Goal: Task Accomplishment & Management: Use online tool/utility

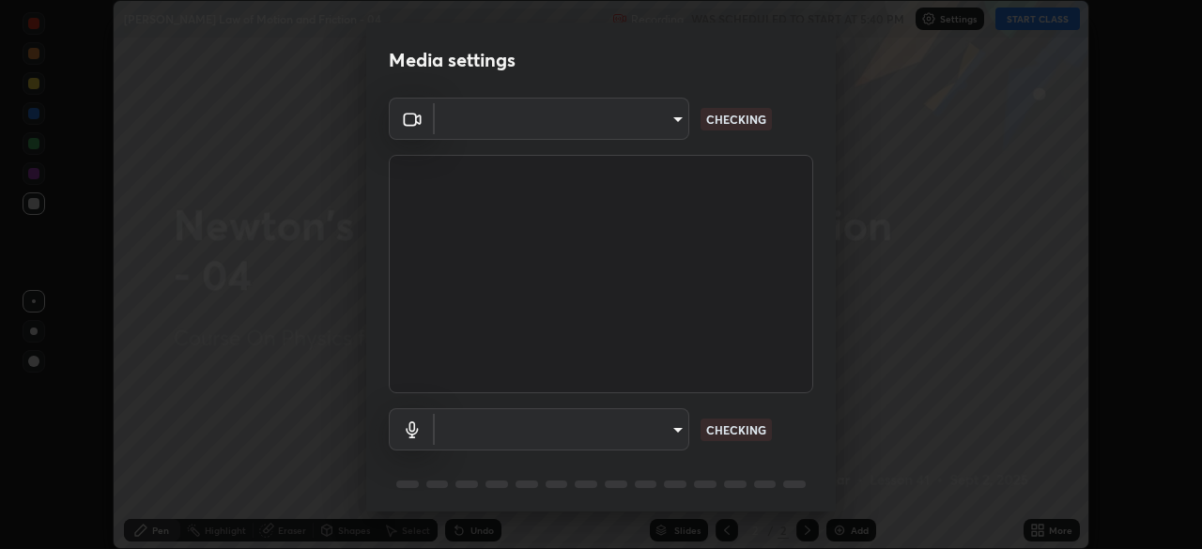
scroll to position [67, 0]
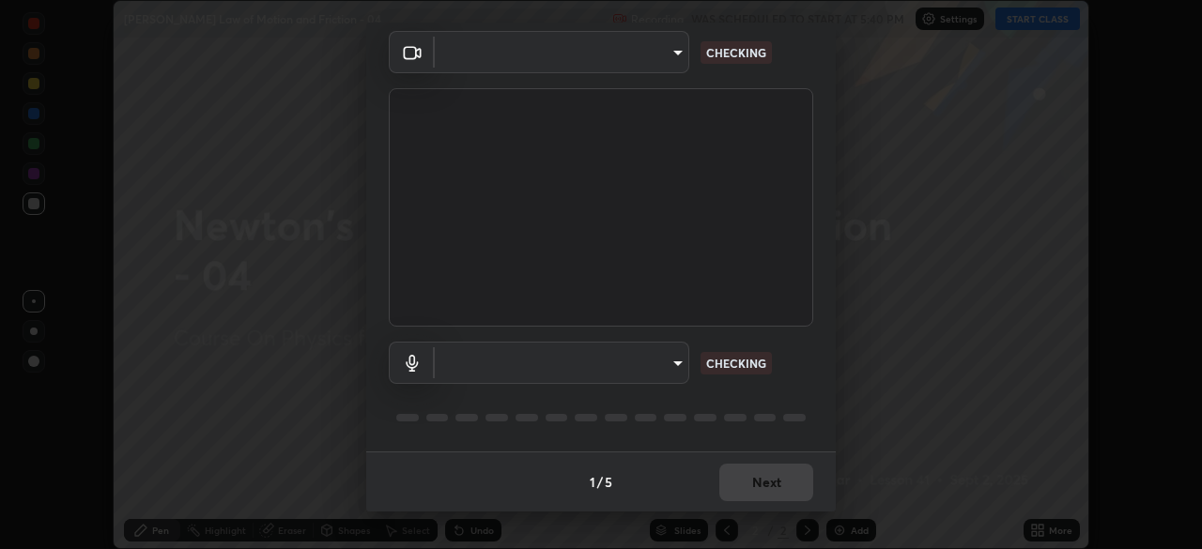
type input "bc685aeedd285d7db1af28b48484641fa4278282599c71468c92a44d82825933"
type input "default"
click at [753, 478] on div "1 / 5 Next" at bounding box center [600, 482] width 469 height 60
click at [755, 482] on div "1 / 5 Next" at bounding box center [600, 482] width 469 height 60
click at [751, 484] on div "1 / 5 Next" at bounding box center [600, 482] width 469 height 60
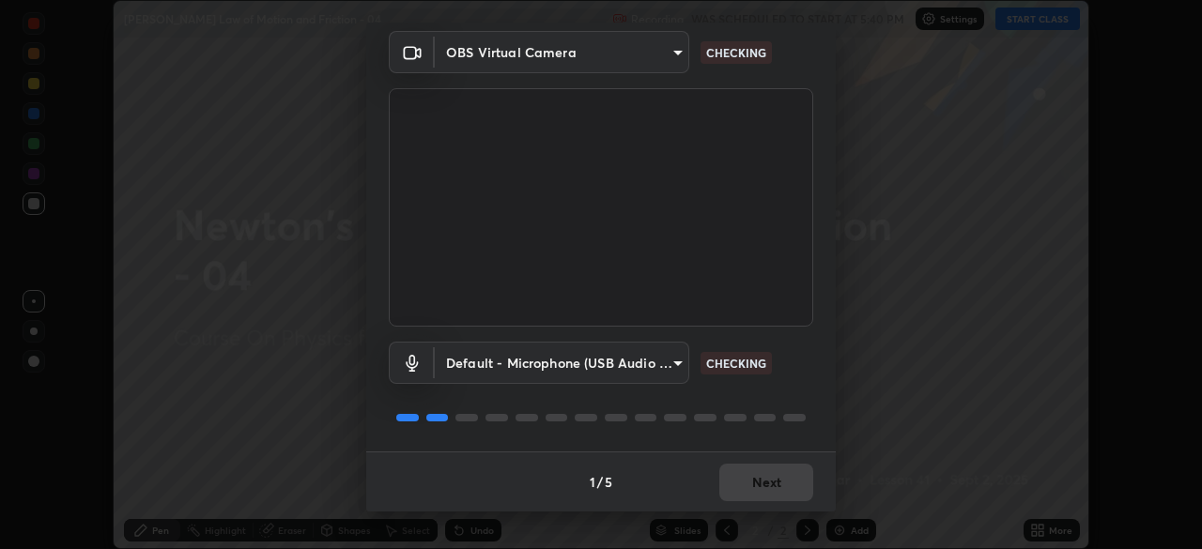
click at [750, 488] on div "1 / 5 Next" at bounding box center [600, 482] width 469 height 60
click at [752, 487] on div "1 / 5 Next" at bounding box center [600, 482] width 469 height 60
click at [751, 492] on div "1 / 5 Next" at bounding box center [600, 482] width 469 height 60
click at [756, 489] on div "1 / 5 Next" at bounding box center [600, 482] width 469 height 60
click at [756, 485] on div "1 / 5 Next" at bounding box center [600, 482] width 469 height 60
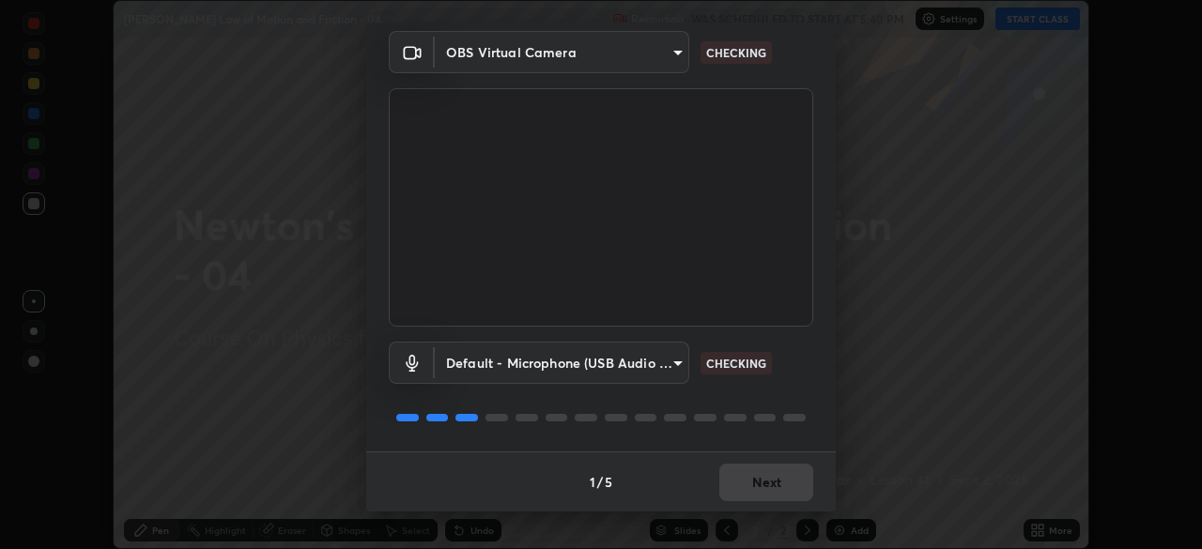
click at [757, 486] on div "1 / 5 Next" at bounding box center [600, 482] width 469 height 60
click at [754, 485] on div "1 / 5 Next" at bounding box center [600, 482] width 469 height 60
click at [763, 496] on div "1 / 5 Next" at bounding box center [600, 482] width 469 height 60
click at [759, 498] on div "1 / 5 Next" at bounding box center [600, 482] width 469 height 60
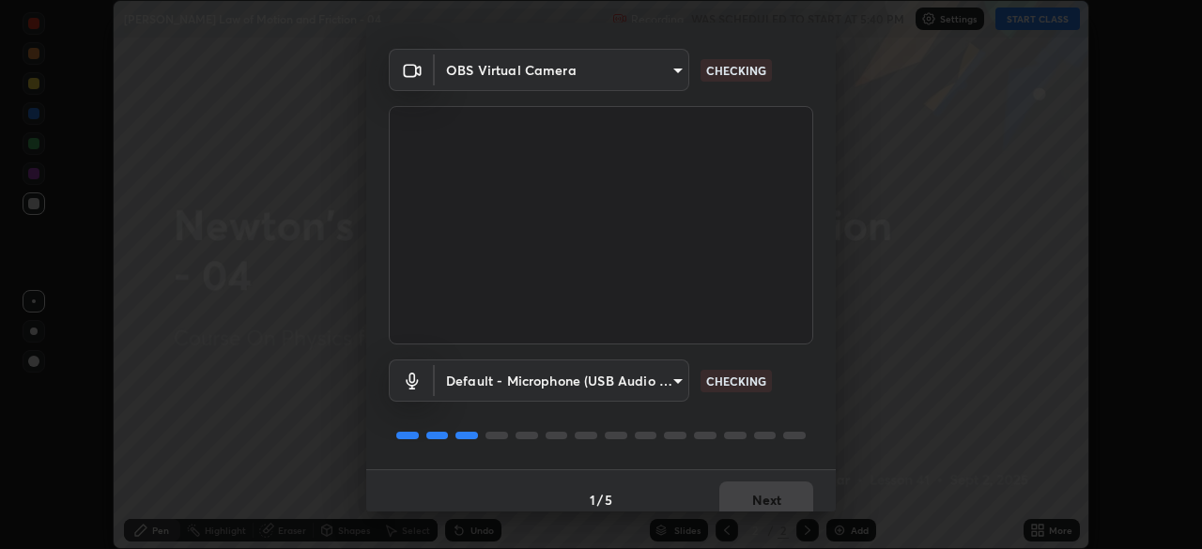
scroll to position [49, 0]
click at [759, 494] on div "1 / 5 Next" at bounding box center [600, 499] width 469 height 60
click at [760, 494] on div "1 / 5 Next" at bounding box center [600, 499] width 469 height 60
click at [758, 497] on div "1 / 5 Next" at bounding box center [600, 499] width 469 height 60
click at [760, 493] on div "1 / 5 Next" at bounding box center [600, 499] width 469 height 60
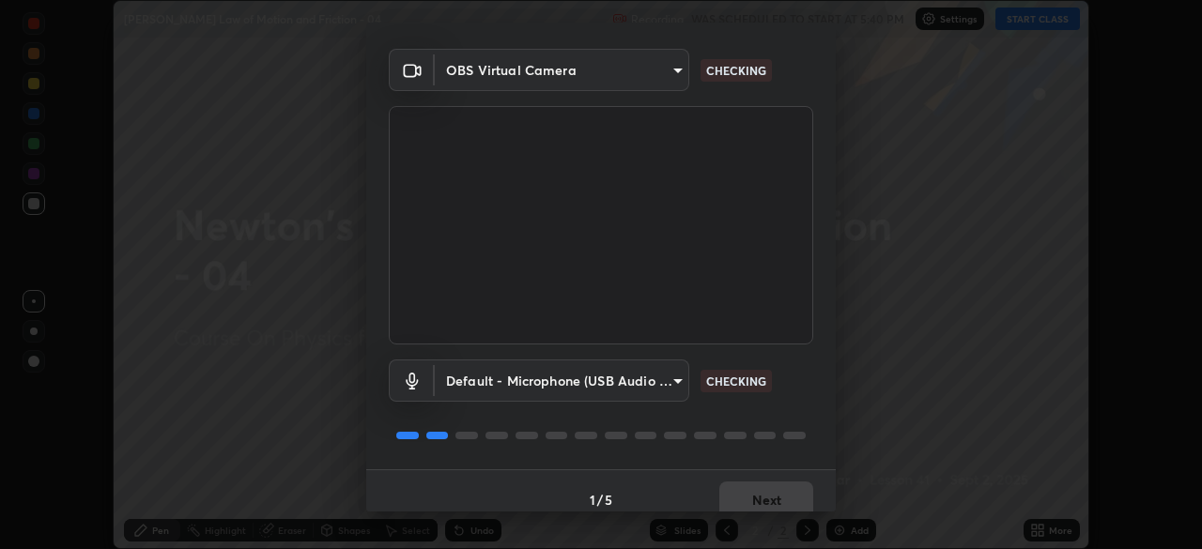
click at [759, 495] on div "1 / 5 Next" at bounding box center [600, 499] width 469 height 60
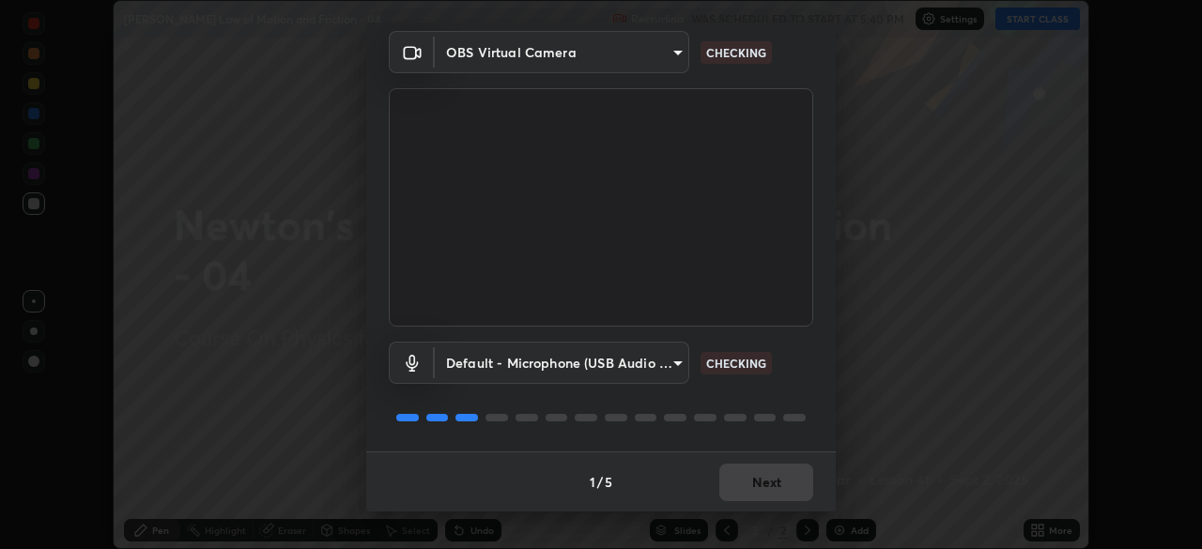
click at [752, 478] on div "1 / 5 Next" at bounding box center [600, 482] width 469 height 60
click at [762, 485] on div "1 / 5 Next" at bounding box center [600, 482] width 469 height 60
click at [766, 486] on div "1 / 5 Next" at bounding box center [600, 482] width 469 height 60
click at [767, 490] on div "1 / 5 Next" at bounding box center [600, 482] width 469 height 60
click at [771, 486] on div "1 / 5 Next" at bounding box center [600, 482] width 469 height 60
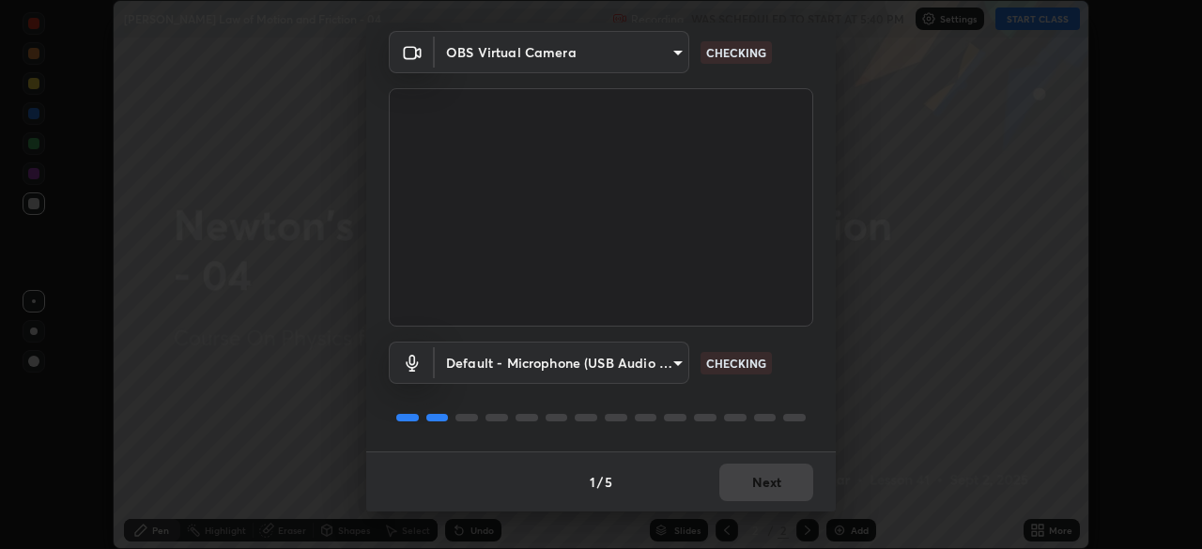
click at [771, 486] on button "Next" at bounding box center [766, 483] width 94 height 38
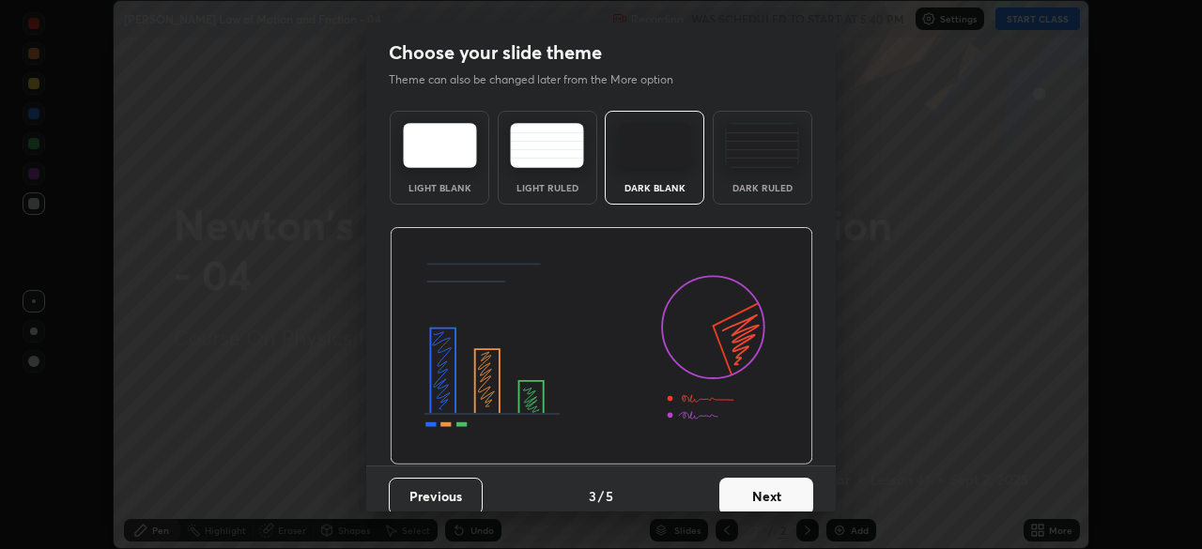
click at [769, 485] on button "Next" at bounding box center [766, 497] width 94 height 38
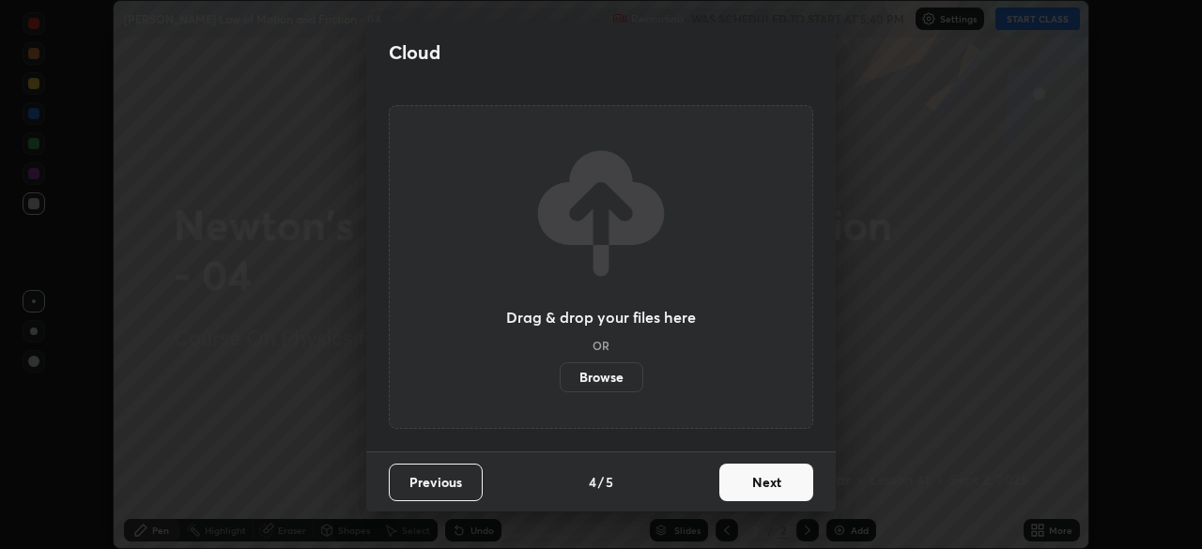
click at [768, 485] on button "Next" at bounding box center [766, 483] width 94 height 38
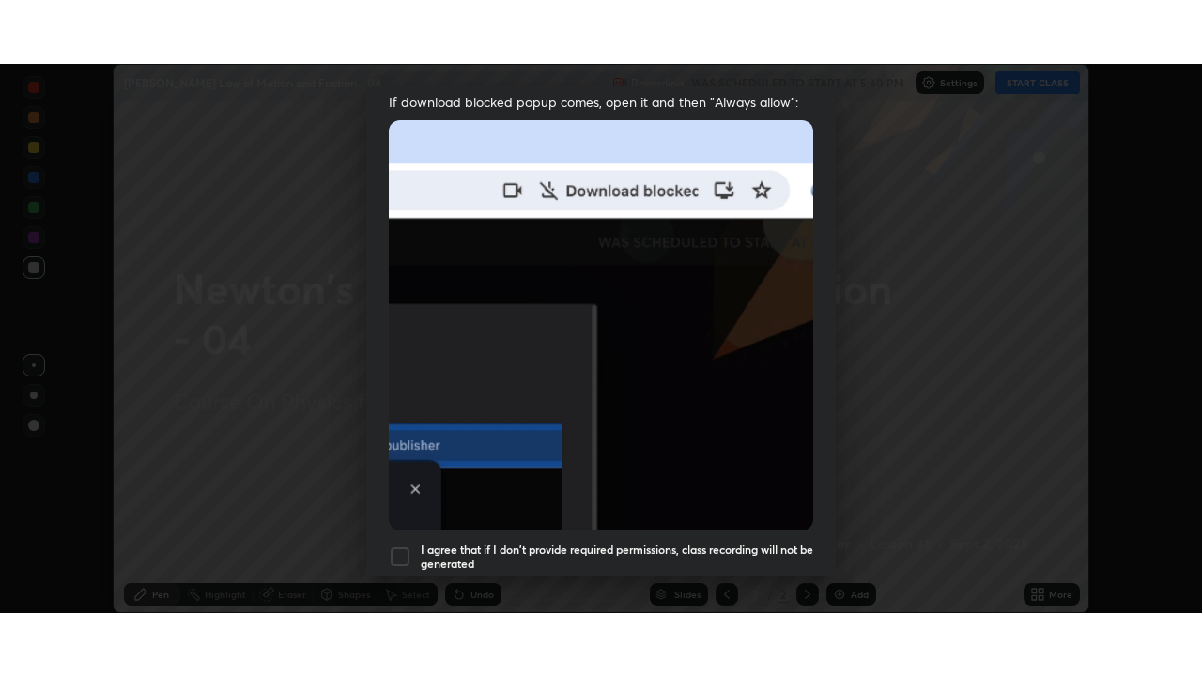
scroll to position [450, 0]
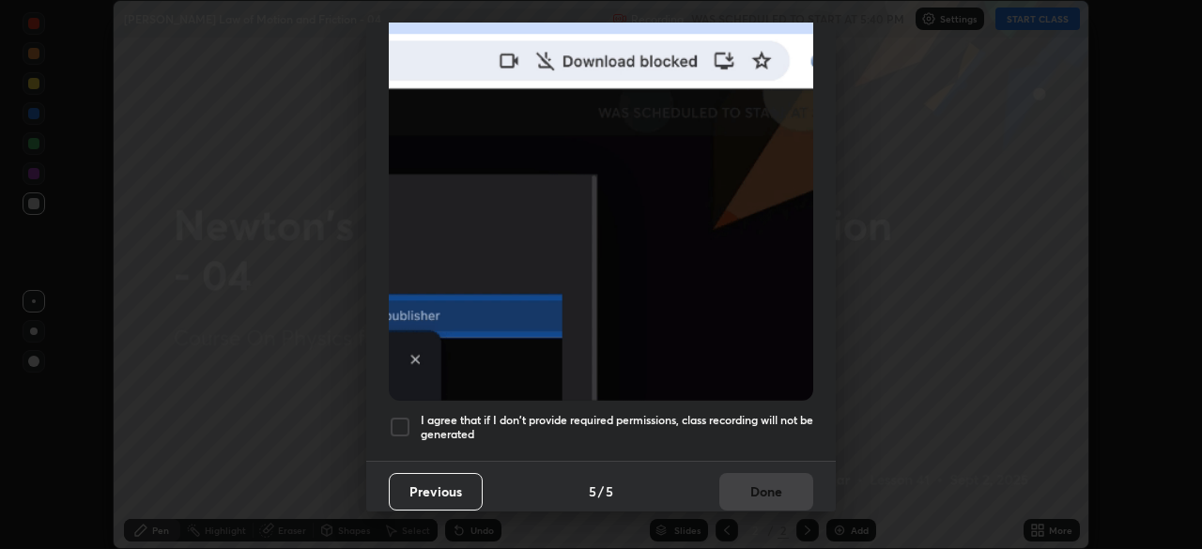
click at [694, 413] on h5 "I agree that if I don't provide required permissions, class recording will not …" at bounding box center [617, 427] width 392 height 29
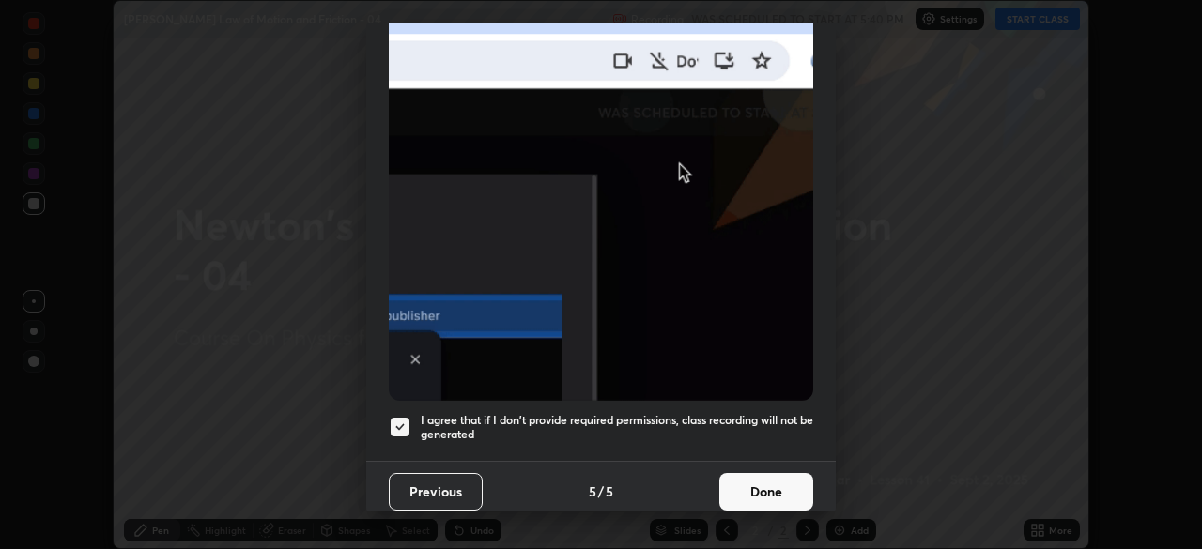
click at [749, 491] on button "Done" at bounding box center [766, 492] width 94 height 38
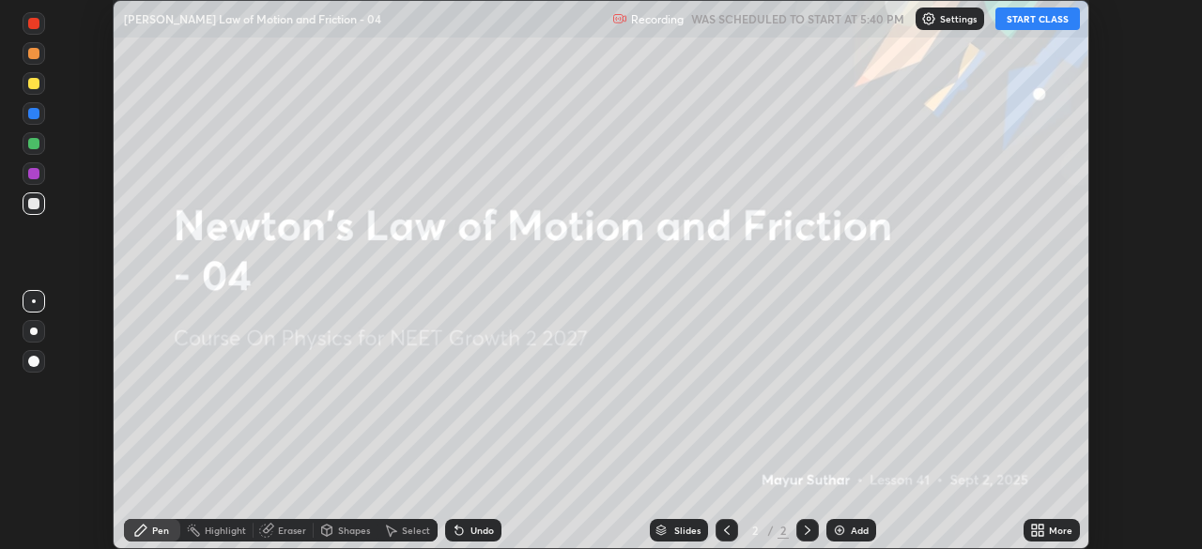
click at [1040, 527] on icon at bounding box center [1040, 527] width 5 height 5
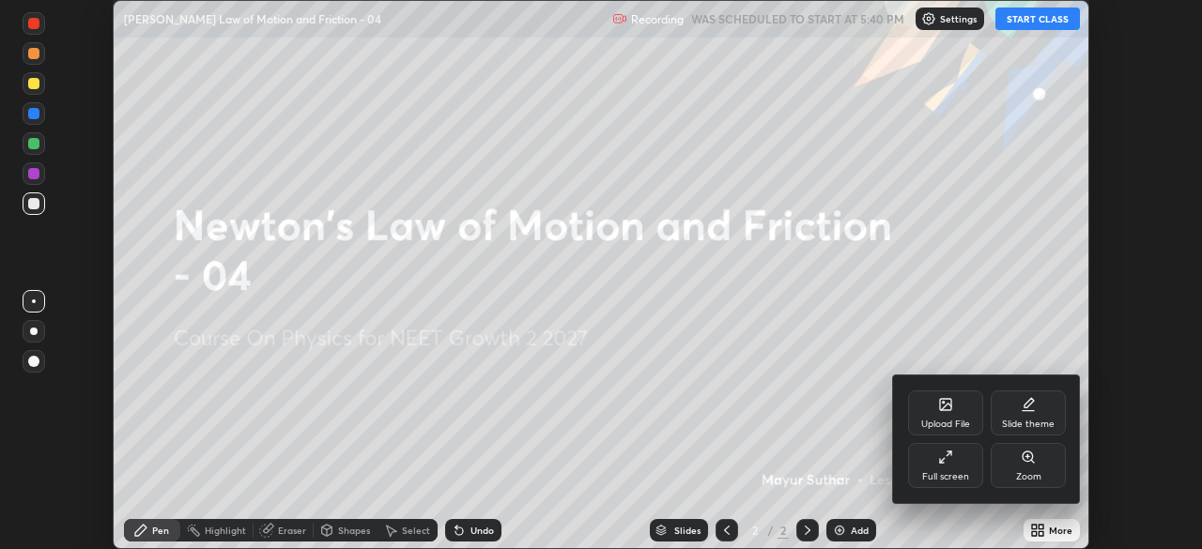
click at [945, 474] on div "Full screen" at bounding box center [945, 476] width 47 height 9
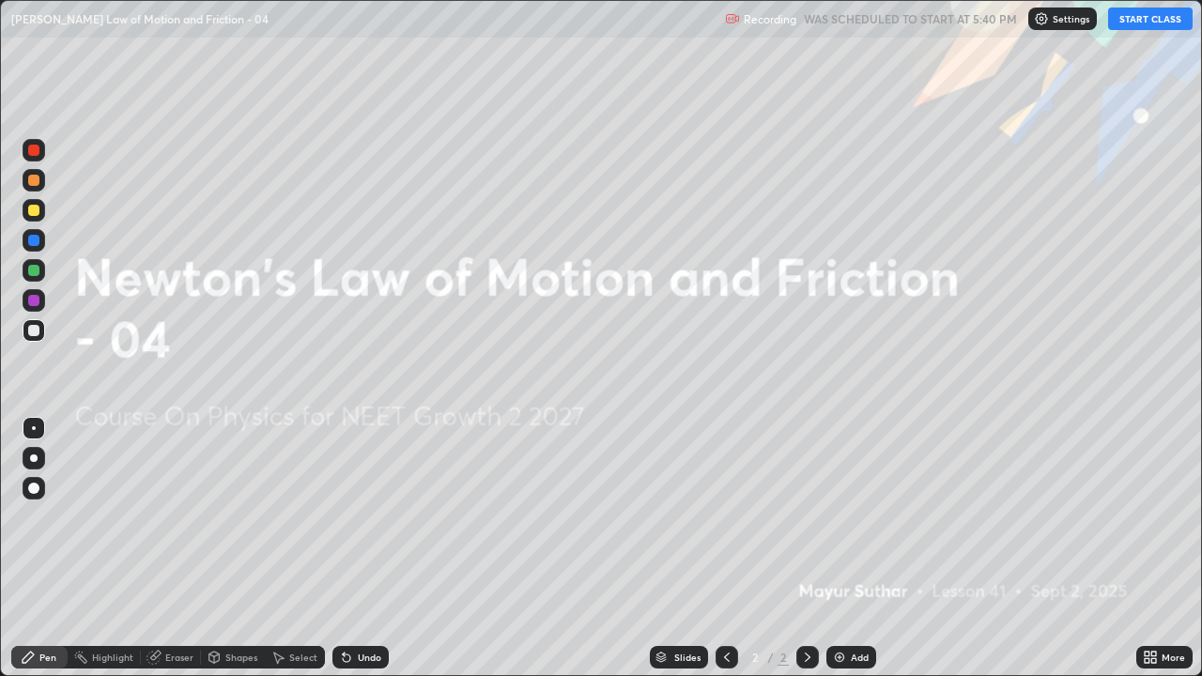
scroll to position [676, 1202]
click at [34, 496] on div at bounding box center [34, 488] width 23 height 23
click at [1129, 20] on button "START CLASS" at bounding box center [1150, 19] width 84 height 23
click at [852, 548] on div "Add" at bounding box center [859, 656] width 18 height 9
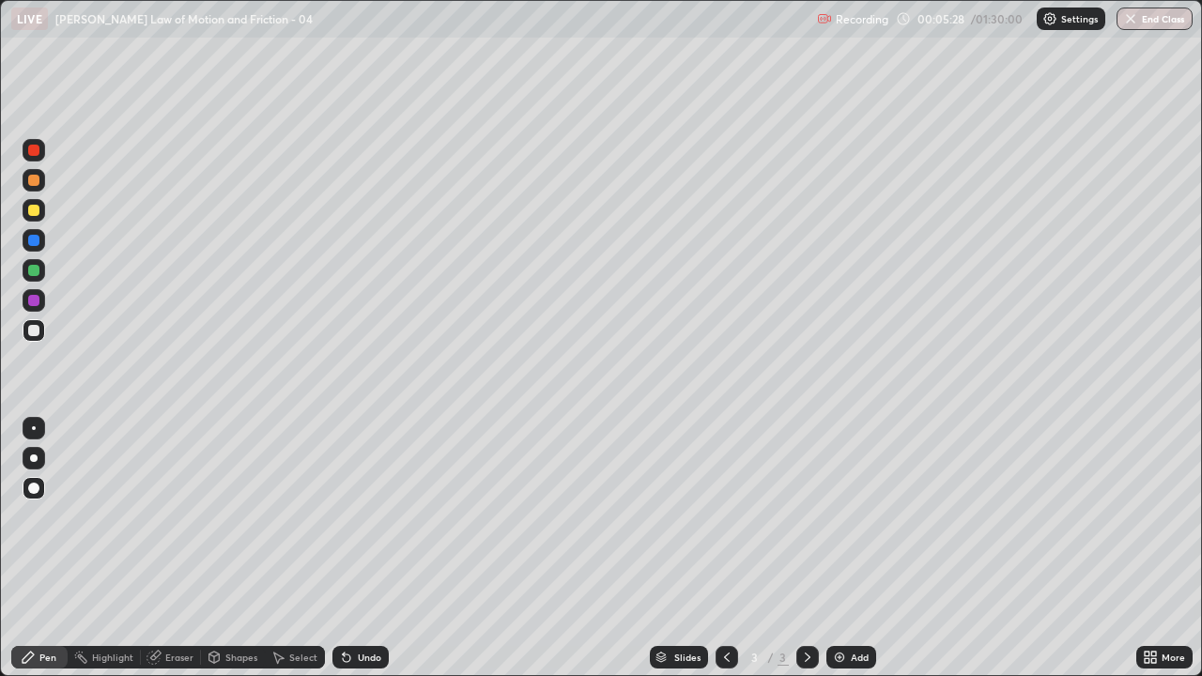
click at [36, 329] on div at bounding box center [33, 330] width 11 height 11
click at [382, 548] on div "Undo" at bounding box center [360, 657] width 56 height 23
click at [364, 548] on div "Undo" at bounding box center [360, 657] width 56 height 23
click at [158, 548] on div "Eraser" at bounding box center [171, 657] width 60 height 23
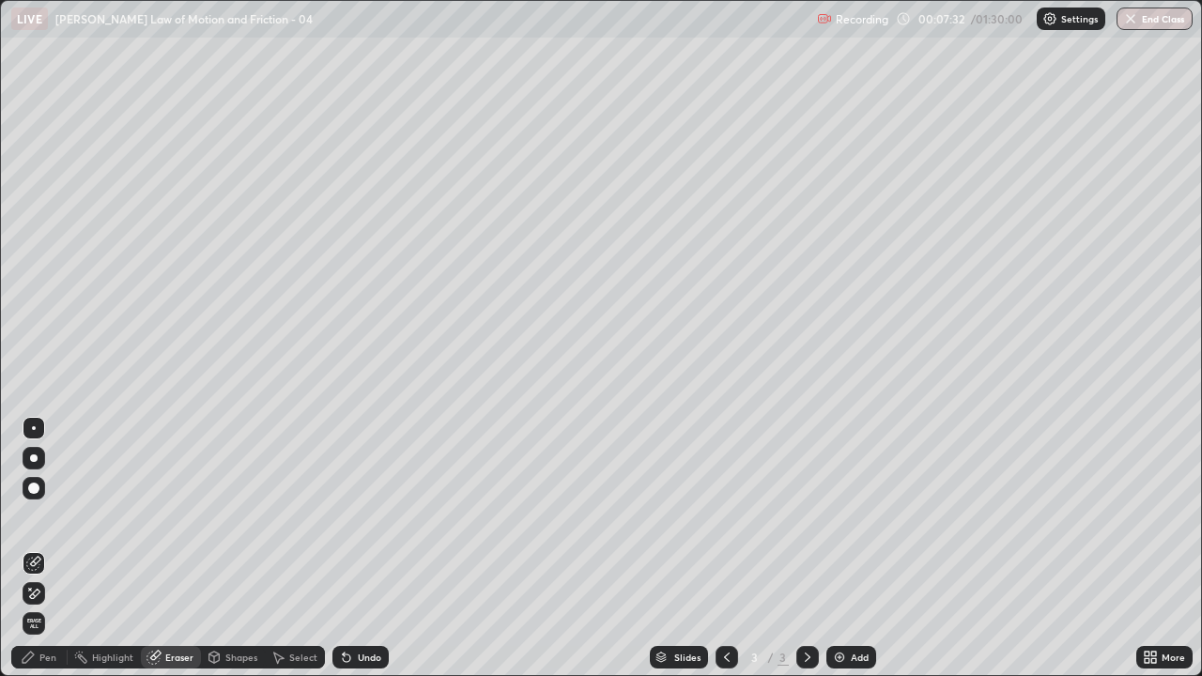
click at [28, 548] on icon at bounding box center [28, 656] width 11 height 11
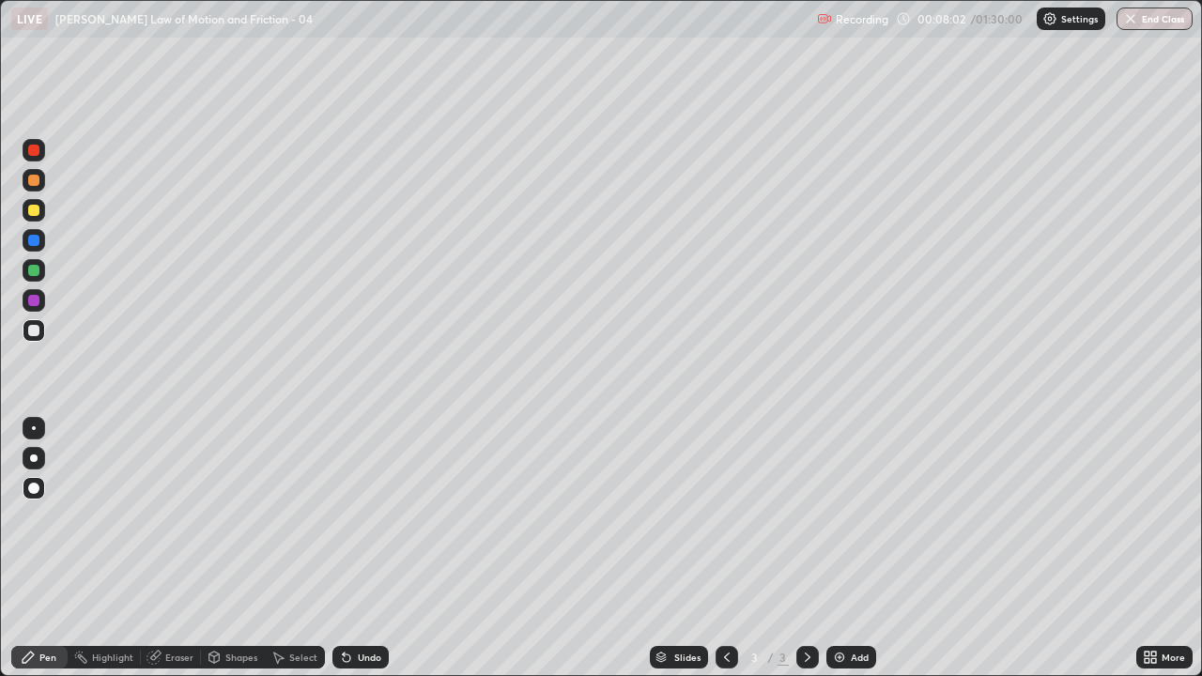
click at [33, 209] on div at bounding box center [33, 210] width 11 height 11
click at [35, 299] on div at bounding box center [33, 300] width 11 height 11
click at [187, 548] on div "Eraser" at bounding box center [179, 656] width 28 height 9
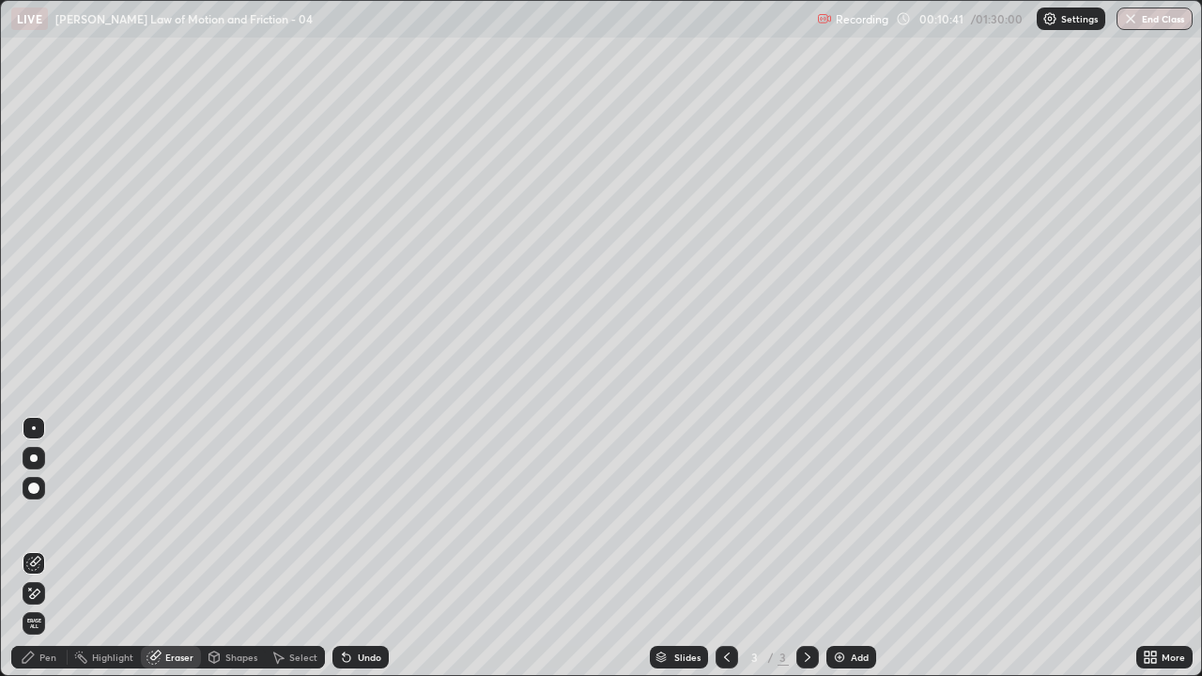
click at [53, 548] on div "Pen" at bounding box center [47, 656] width 17 height 9
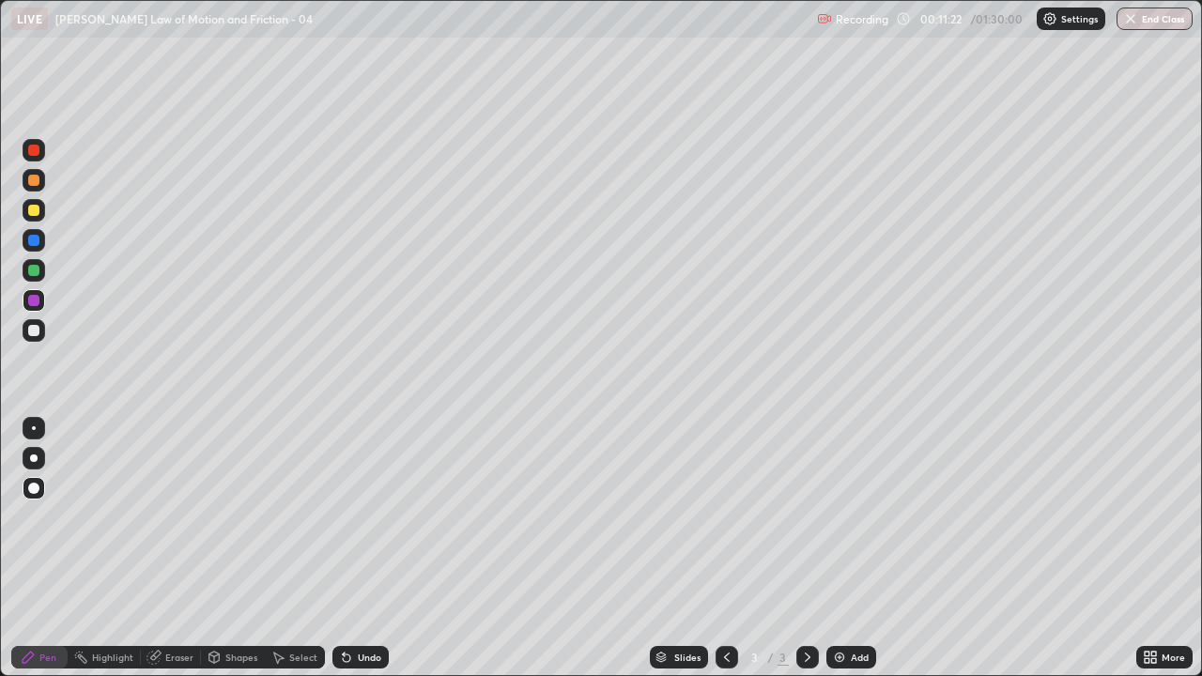
click at [36, 268] on div at bounding box center [33, 270] width 11 height 11
click at [358, 548] on div "Undo" at bounding box center [369, 656] width 23 height 9
click at [354, 548] on div "Undo" at bounding box center [360, 657] width 56 height 23
click at [858, 548] on div "Add" at bounding box center [851, 657] width 50 height 23
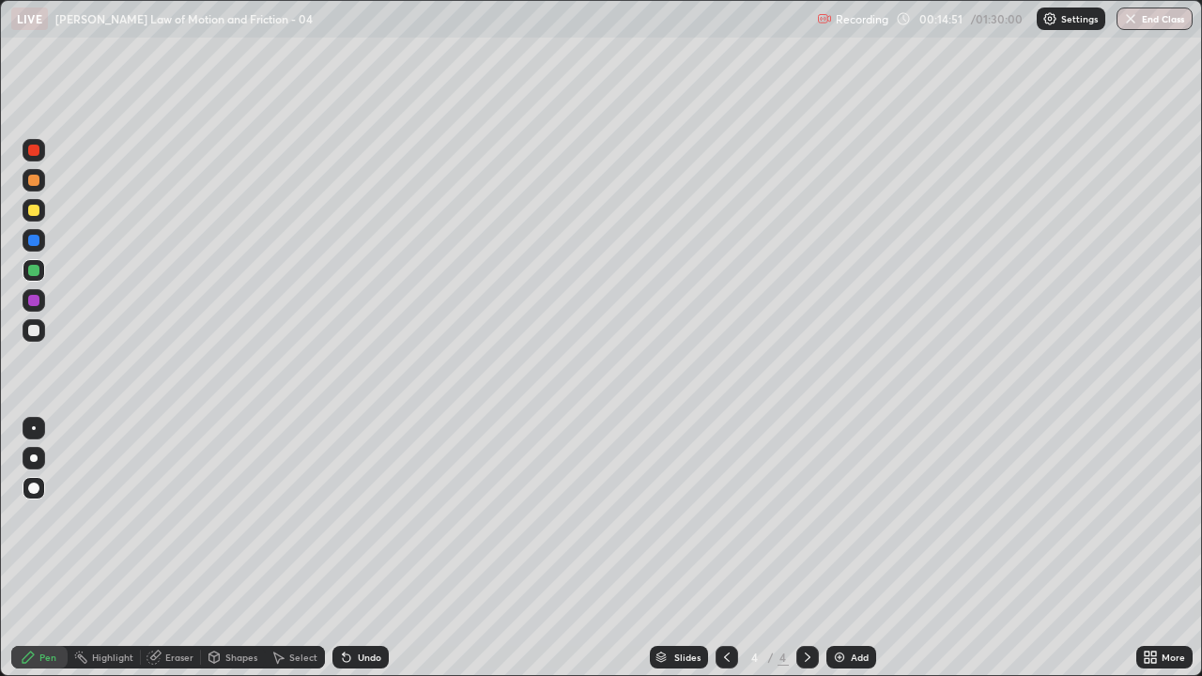
click at [42, 334] on div at bounding box center [34, 330] width 23 height 23
click at [36, 269] on div at bounding box center [33, 270] width 11 height 11
click at [36, 301] on div at bounding box center [33, 300] width 11 height 11
click at [40, 331] on div at bounding box center [34, 330] width 23 height 23
click at [158, 548] on icon at bounding box center [153, 657] width 15 height 15
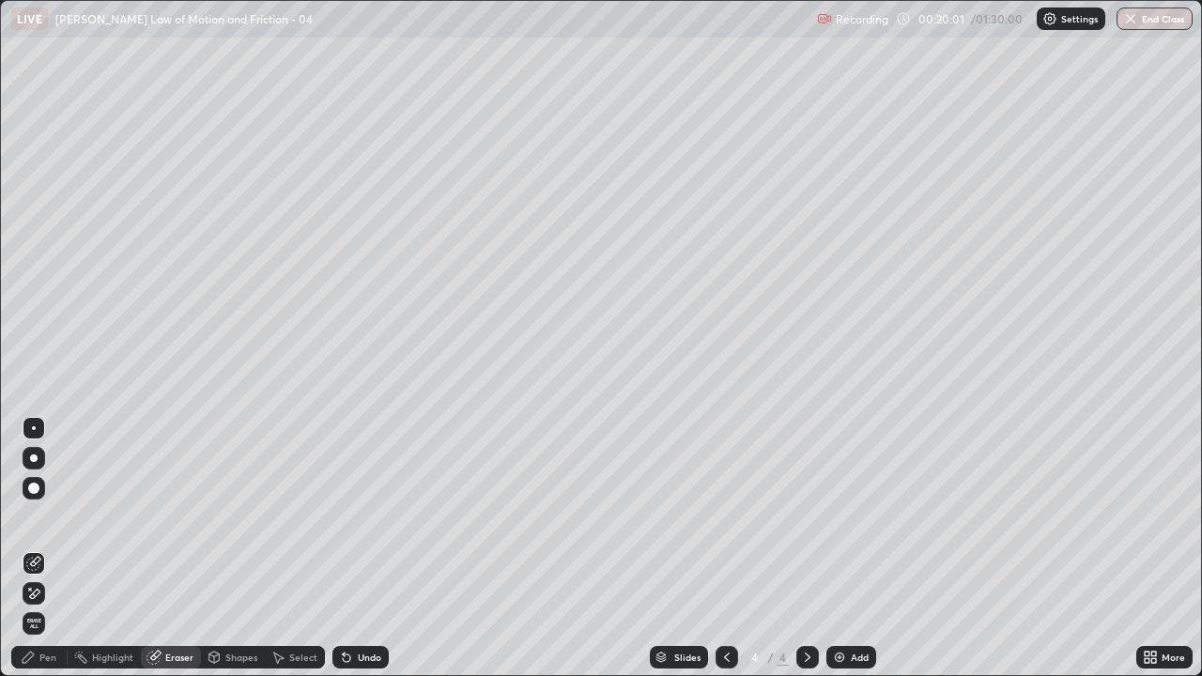
click at [856, 548] on div "Add" at bounding box center [859, 656] width 18 height 9
click at [724, 548] on icon at bounding box center [726, 657] width 15 height 15
click at [806, 548] on icon at bounding box center [807, 657] width 15 height 15
click at [42, 548] on div "Pen" at bounding box center [47, 656] width 17 height 9
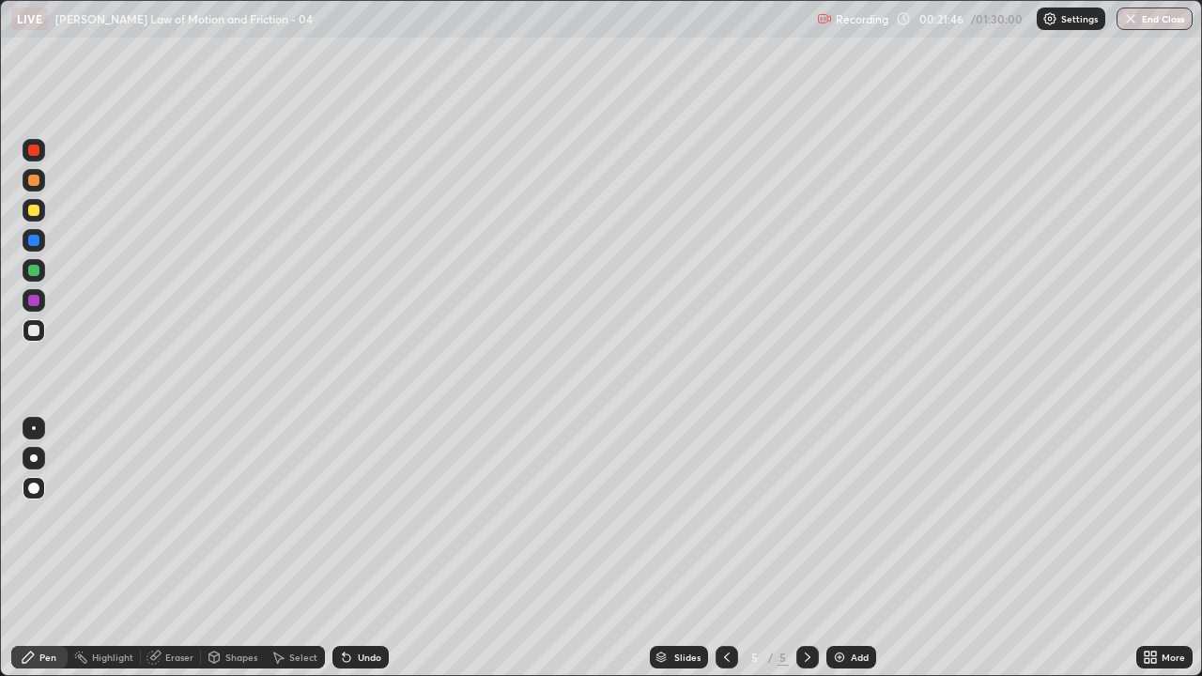
click at [44, 332] on div at bounding box center [34, 330] width 23 height 23
click at [37, 334] on div at bounding box center [33, 330] width 11 height 11
click at [35, 242] on div at bounding box center [33, 240] width 11 height 11
click at [36, 332] on div at bounding box center [33, 330] width 11 height 11
click at [36, 238] on div at bounding box center [33, 240] width 11 height 11
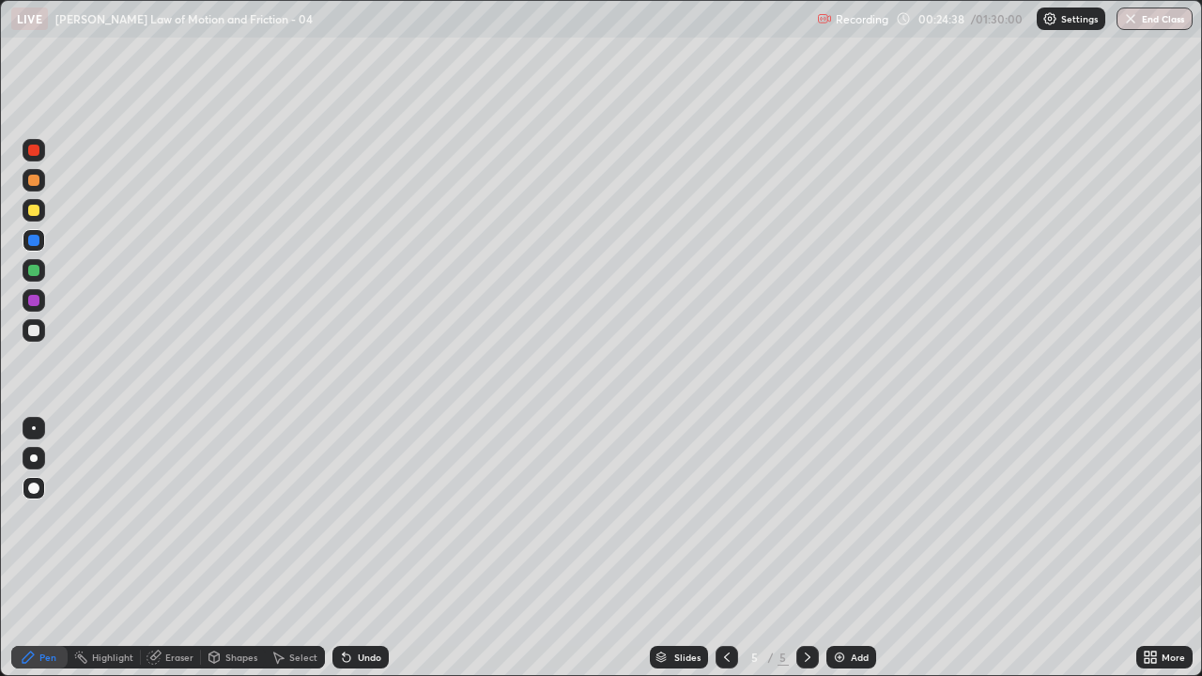
click at [38, 210] on div at bounding box center [33, 210] width 11 height 11
click at [42, 333] on div at bounding box center [34, 330] width 23 height 23
click at [857, 548] on div "Add" at bounding box center [859, 656] width 18 height 9
click at [363, 548] on div "Undo" at bounding box center [360, 657] width 56 height 23
click at [364, 548] on div "Undo" at bounding box center [369, 656] width 23 height 9
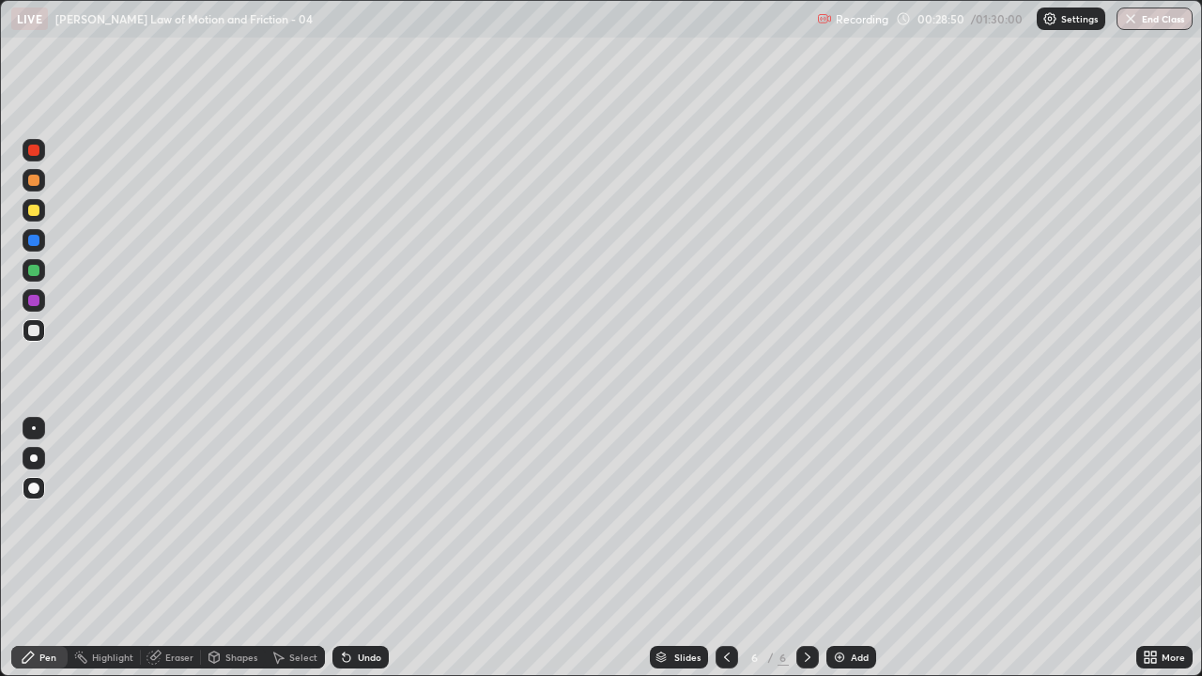
click at [34, 298] on div at bounding box center [33, 300] width 11 height 11
click at [36, 269] on div at bounding box center [33, 270] width 11 height 11
click at [36, 274] on div at bounding box center [33, 270] width 11 height 11
click at [37, 240] on div at bounding box center [33, 240] width 11 height 11
click at [29, 305] on div at bounding box center [33, 300] width 11 height 11
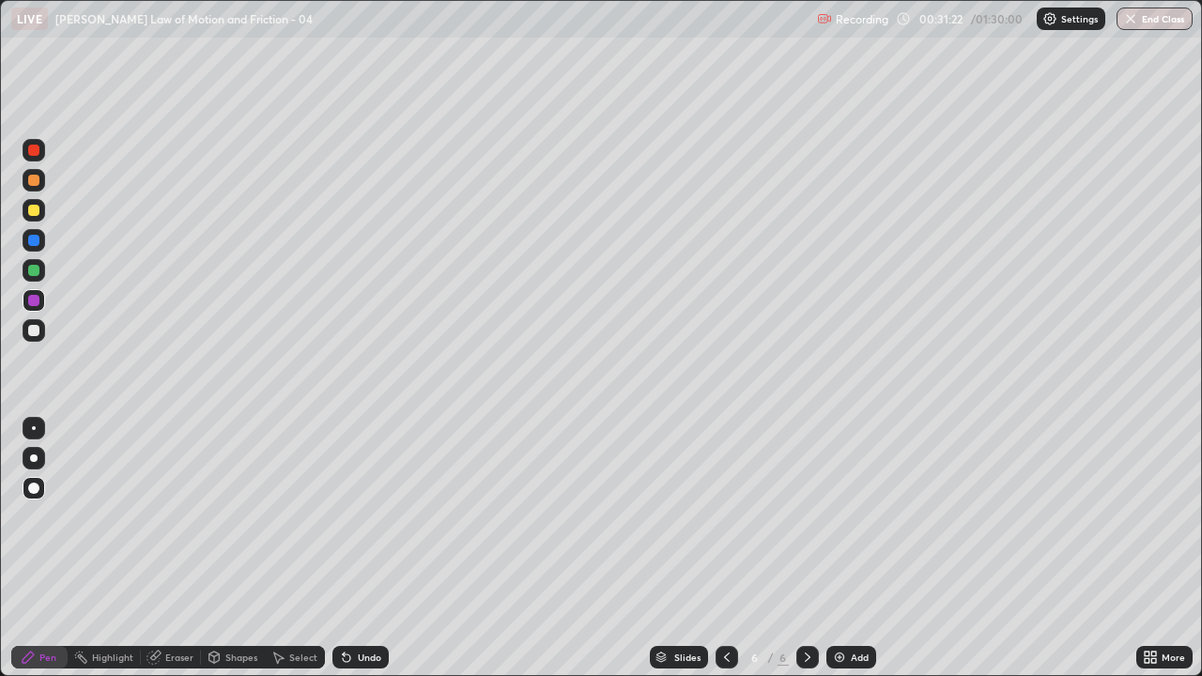
click at [732, 548] on div at bounding box center [726, 657] width 23 height 23
click at [805, 548] on icon at bounding box center [807, 657] width 15 height 15
click at [852, 548] on div "Add" at bounding box center [859, 656] width 18 height 9
click at [41, 328] on div at bounding box center [34, 330] width 23 height 23
click at [363, 548] on div "Undo" at bounding box center [360, 657] width 56 height 23
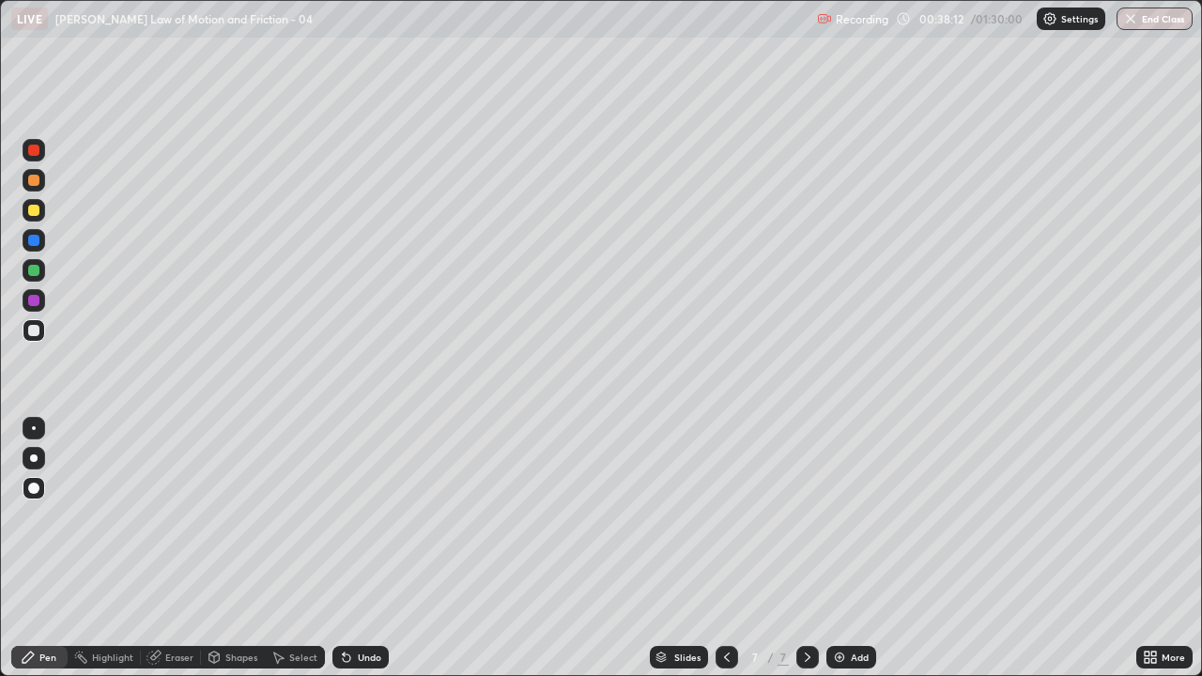
click at [363, 548] on div "Undo" at bounding box center [360, 657] width 56 height 23
click at [367, 548] on div "Undo" at bounding box center [369, 656] width 23 height 9
click at [368, 548] on div "Undo" at bounding box center [369, 656] width 23 height 9
click at [367, 548] on div "Undo" at bounding box center [369, 656] width 23 height 9
click at [371, 548] on div "Undo" at bounding box center [369, 656] width 23 height 9
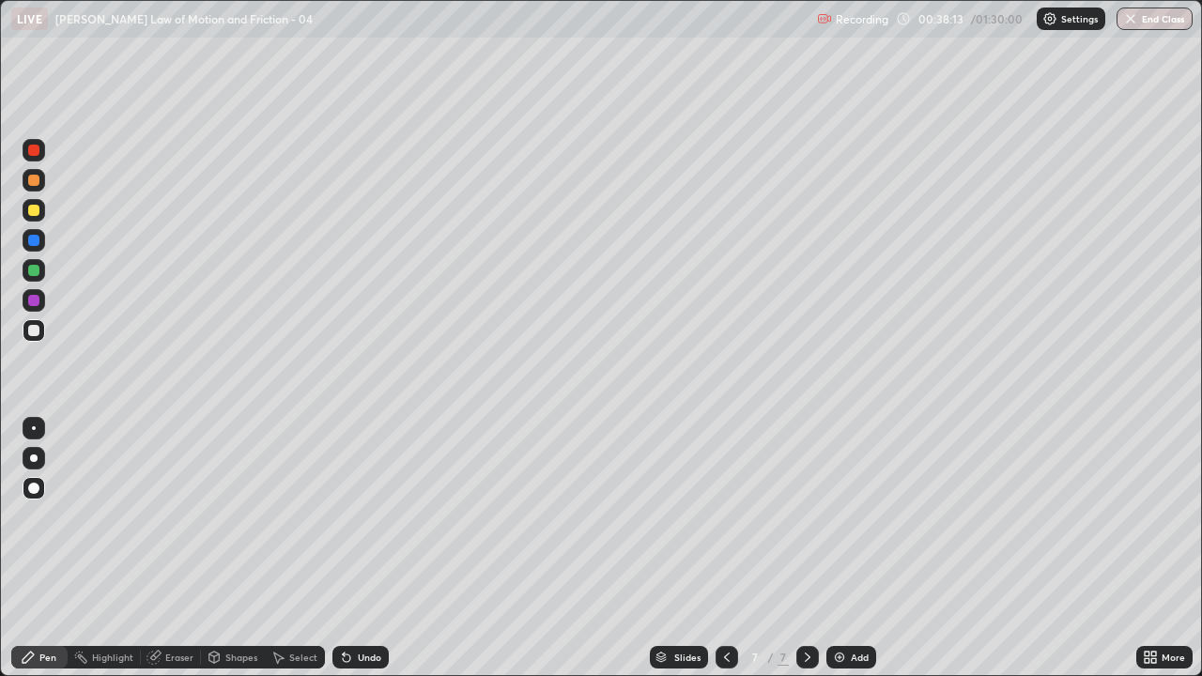
click at [372, 548] on div "Undo" at bounding box center [369, 656] width 23 height 9
click at [370, 548] on div "Undo" at bounding box center [369, 656] width 23 height 9
click at [35, 237] on div at bounding box center [33, 240] width 11 height 11
click at [372, 548] on div "Undo" at bounding box center [369, 656] width 23 height 9
click at [850, 548] on div "Add" at bounding box center [859, 656] width 18 height 9
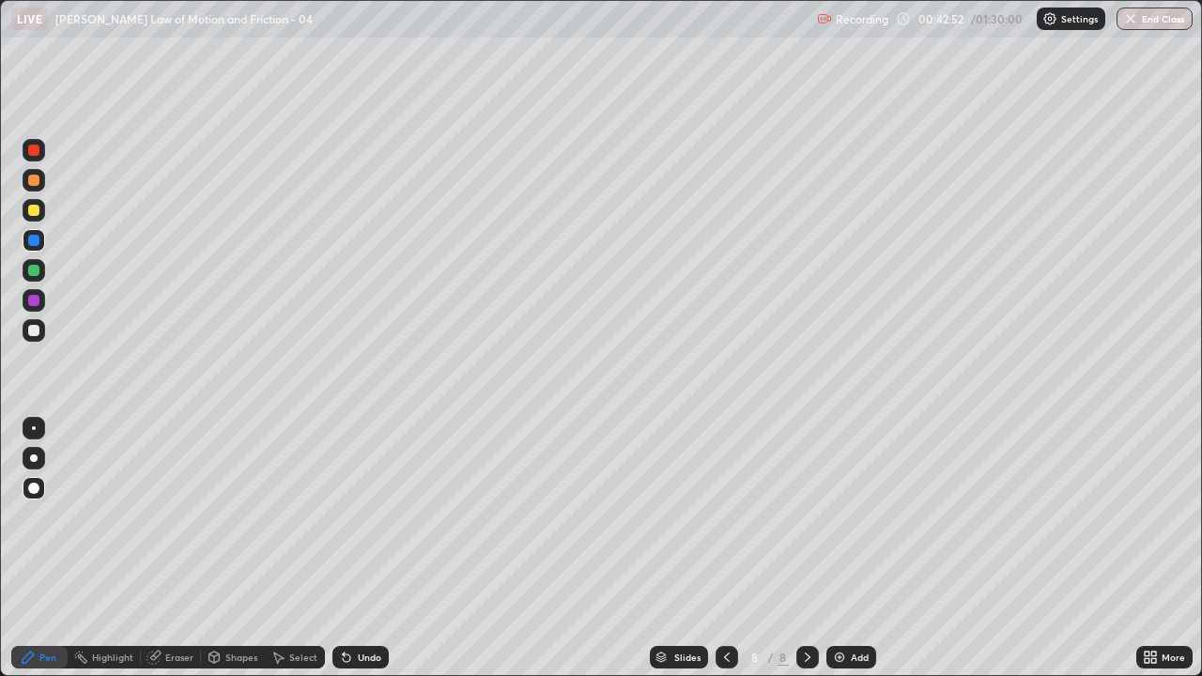
click at [37, 329] on div at bounding box center [33, 330] width 11 height 11
click at [353, 548] on div "Undo" at bounding box center [360, 657] width 56 height 23
click at [351, 548] on div "Undo" at bounding box center [360, 657] width 56 height 23
click at [359, 548] on div "Undo" at bounding box center [369, 656] width 23 height 9
click at [366, 548] on div "Undo" at bounding box center [369, 656] width 23 height 9
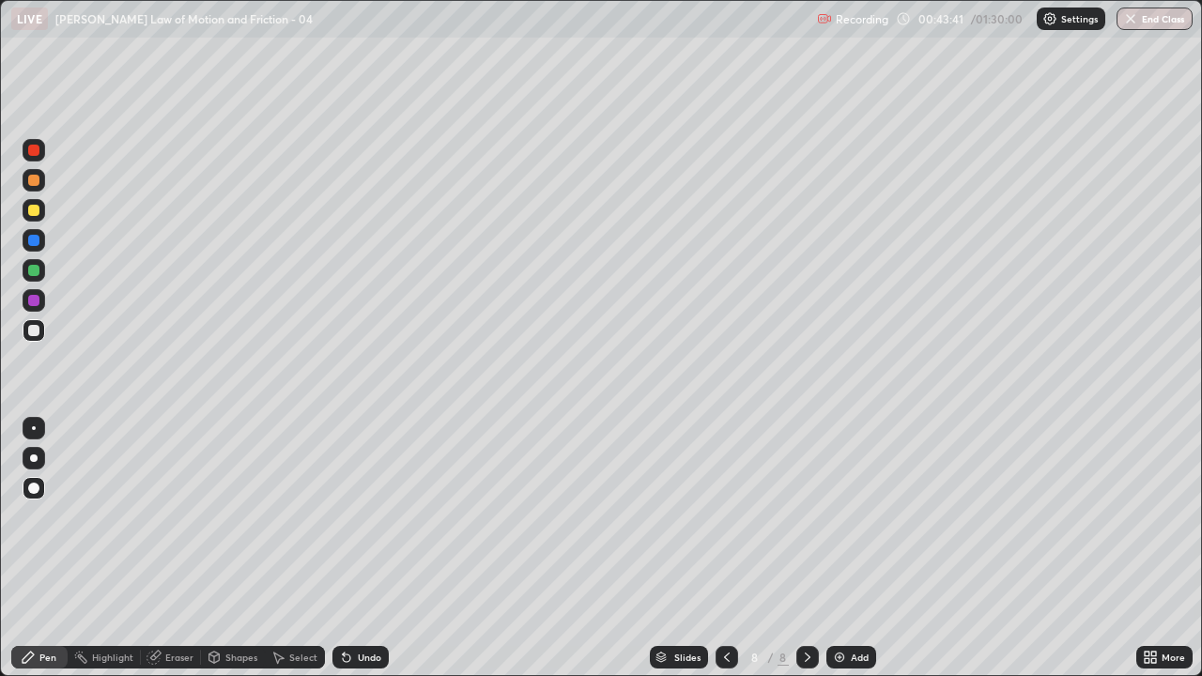
click at [365, 548] on div "Undo" at bounding box center [369, 656] width 23 height 9
click at [35, 269] on div at bounding box center [33, 270] width 11 height 11
click at [40, 212] on div at bounding box center [34, 210] width 23 height 23
click at [725, 548] on icon at bounding box center [726, 657] width 15 height 15
click at [805, 548] on icon at bounding box center [807, 656] width 6 height 9
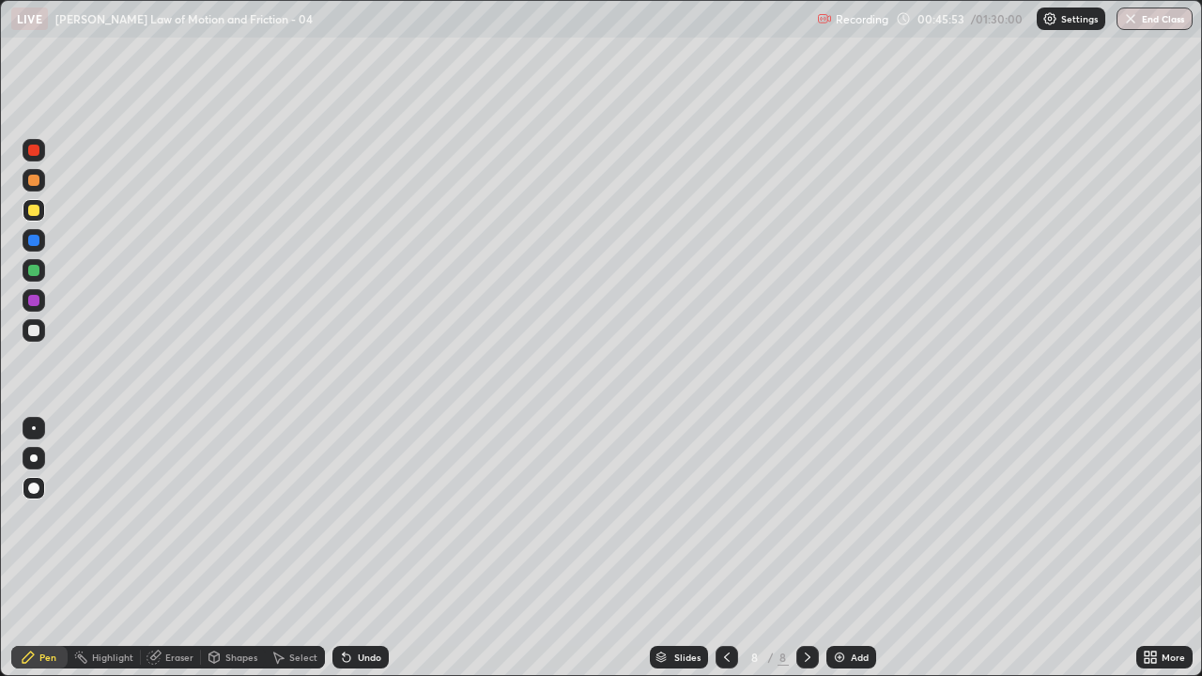
click at [805, 548] on icon at bounding box center [807, 657] width 15 height 15
click at [841, 548] on img at bounding box center [839, 657] width 15 height 15
click at [36, 328] on div at bounding box center [33, 330] width 11 height 11
click at [169, 548] on div "Eraser" at bounding box center [179, 656] width 28 height 9
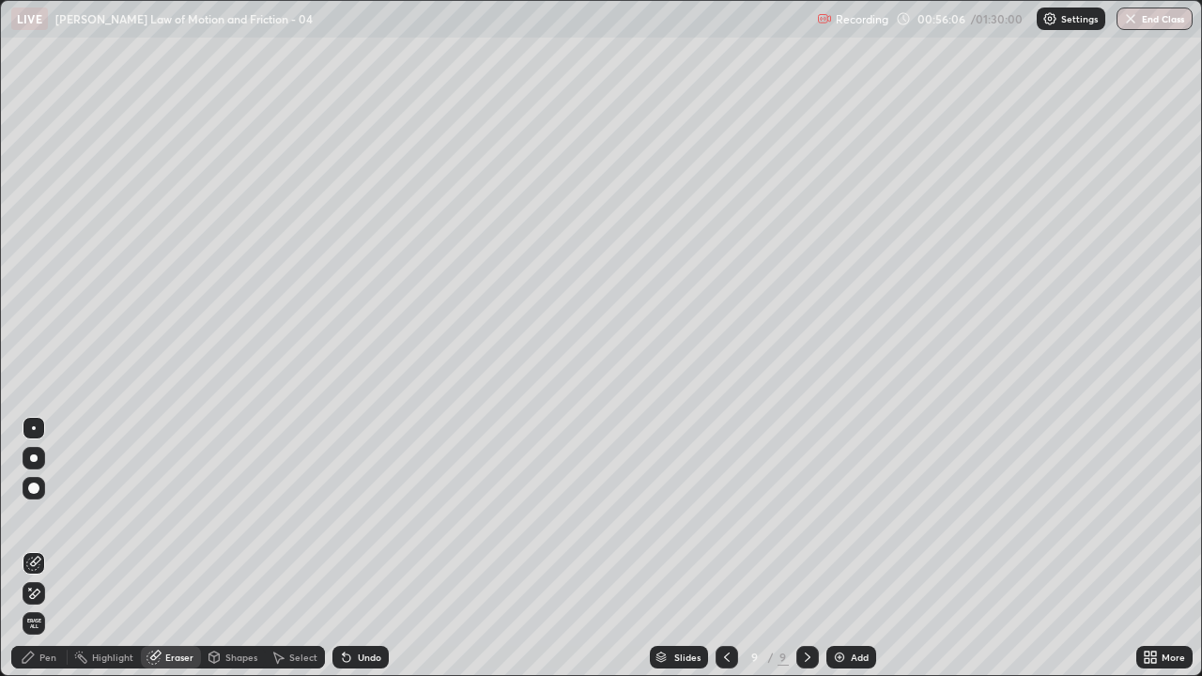
click at [39, 548] on div "Pen" at bounding box center [47, 656] width 17 height 9
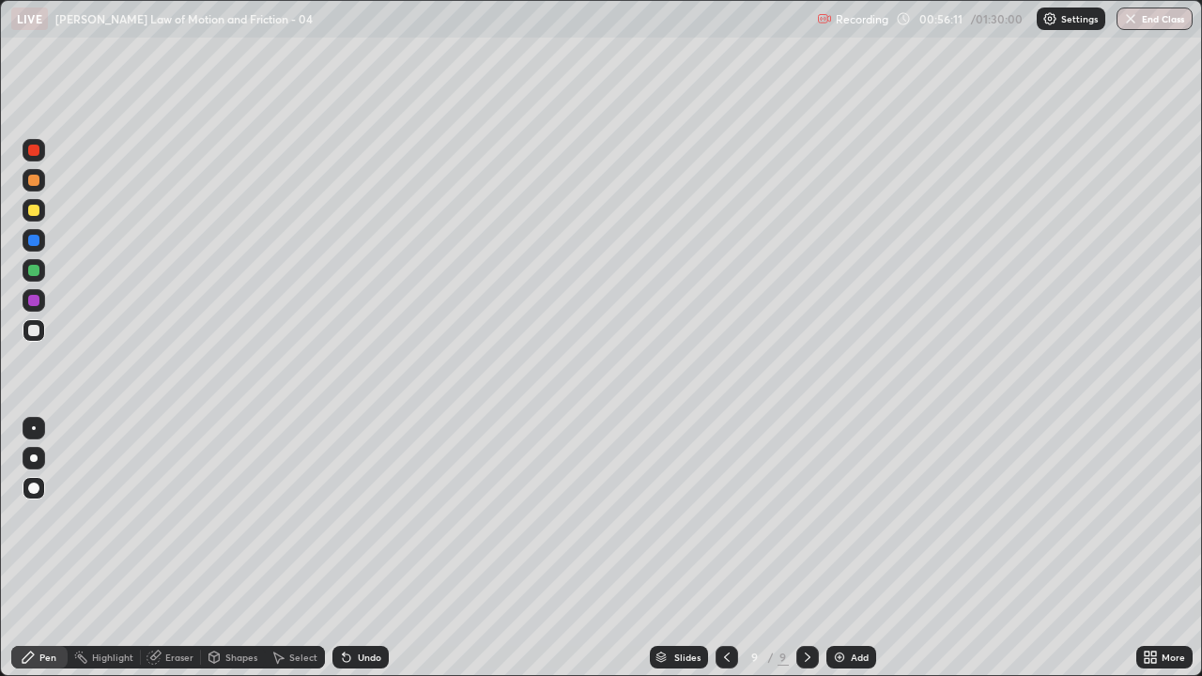
click at [165, 548] on div "Eraser" at bounding box center [179, 656] width 28 height 9
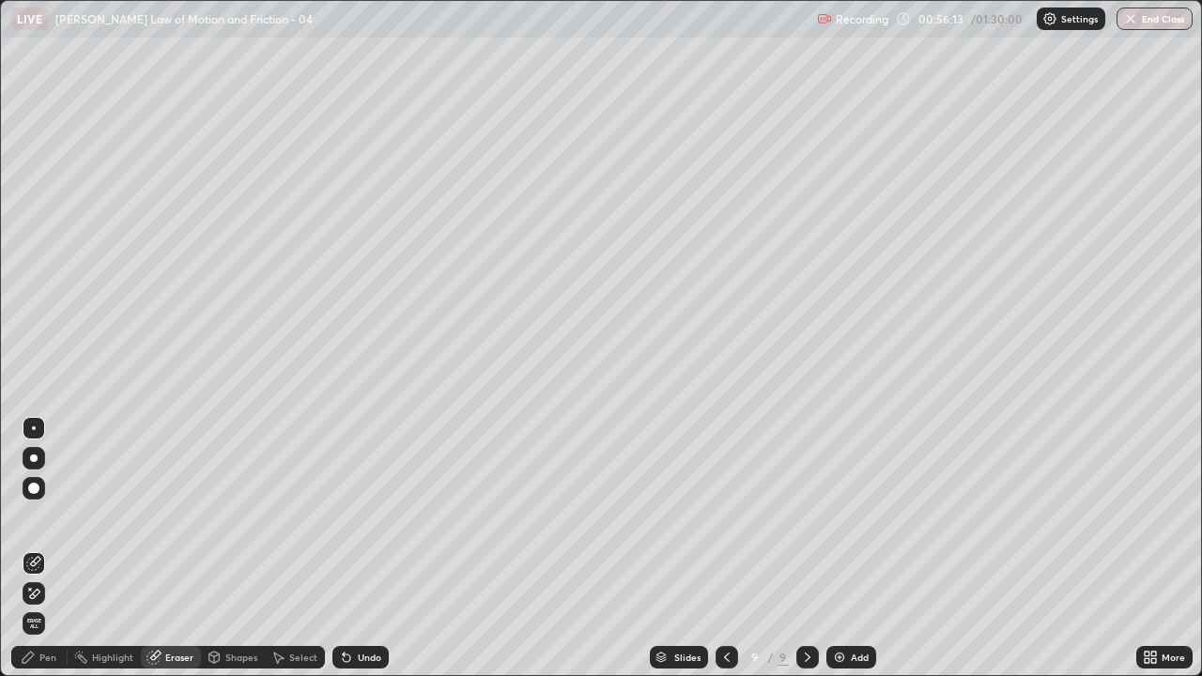
click at [41, 548] on div "Pen" at bounding box center [47, 656] width 17 height 9
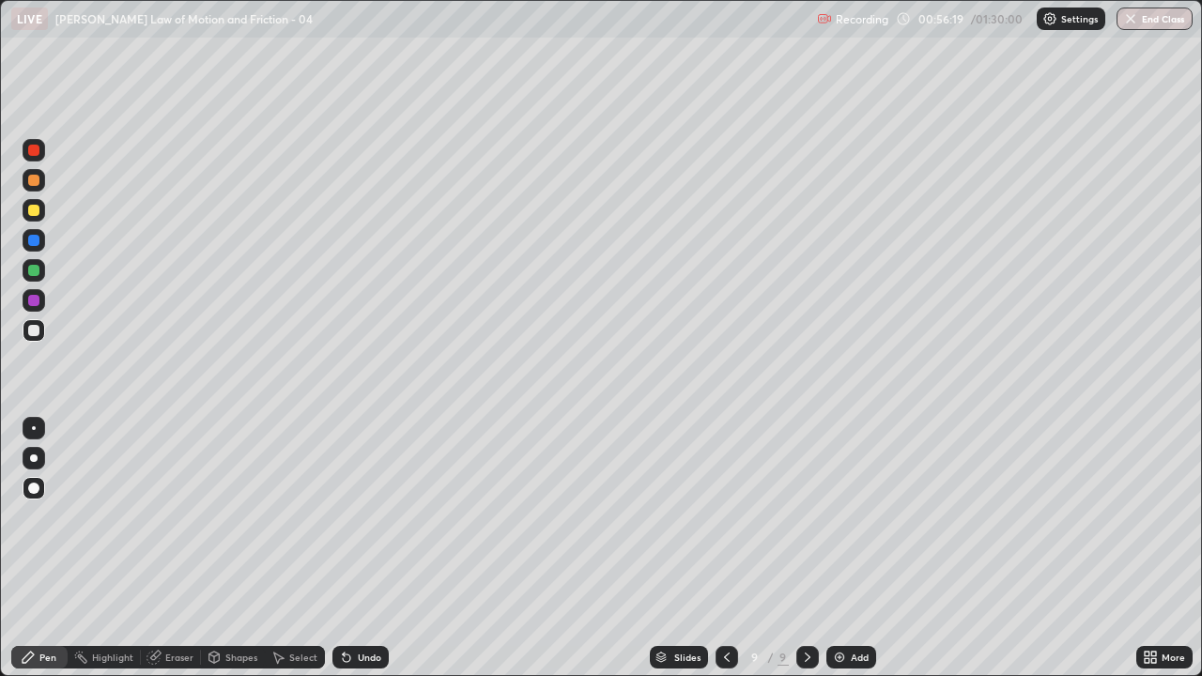
click at [165, 548] on div "Eraser" at bounding box center [179, 656] width 28 height 9
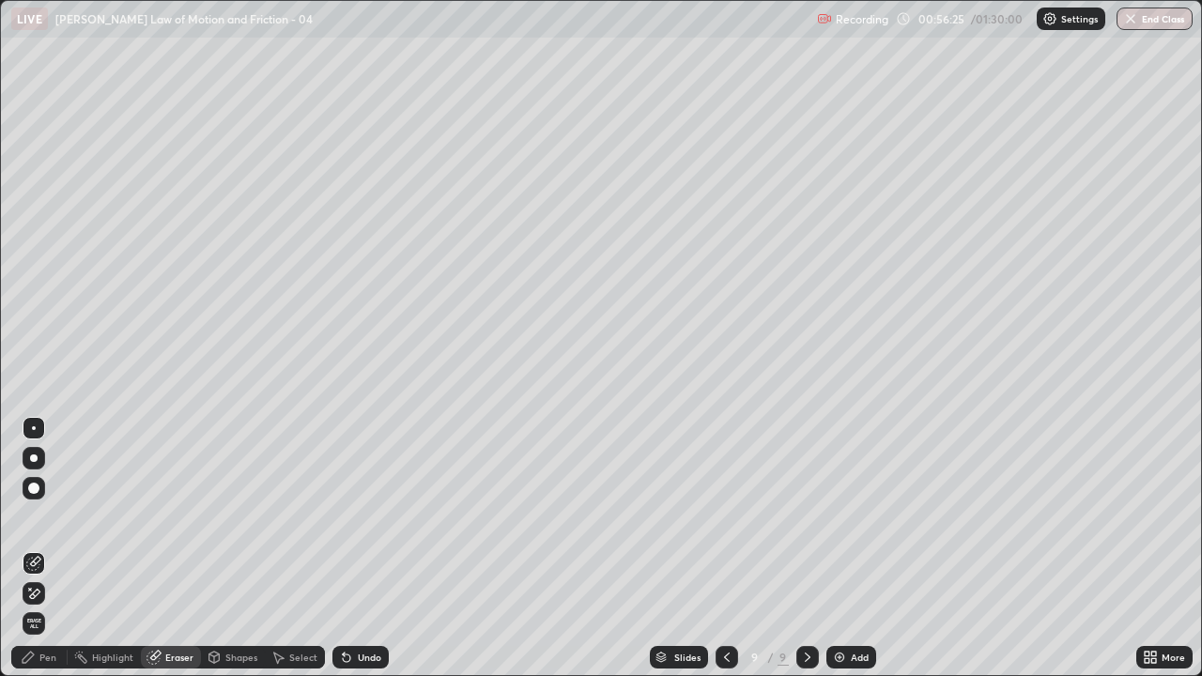
click at [41, 548] on div "Pen" at bounding box center [47, 656] width 17 height 9
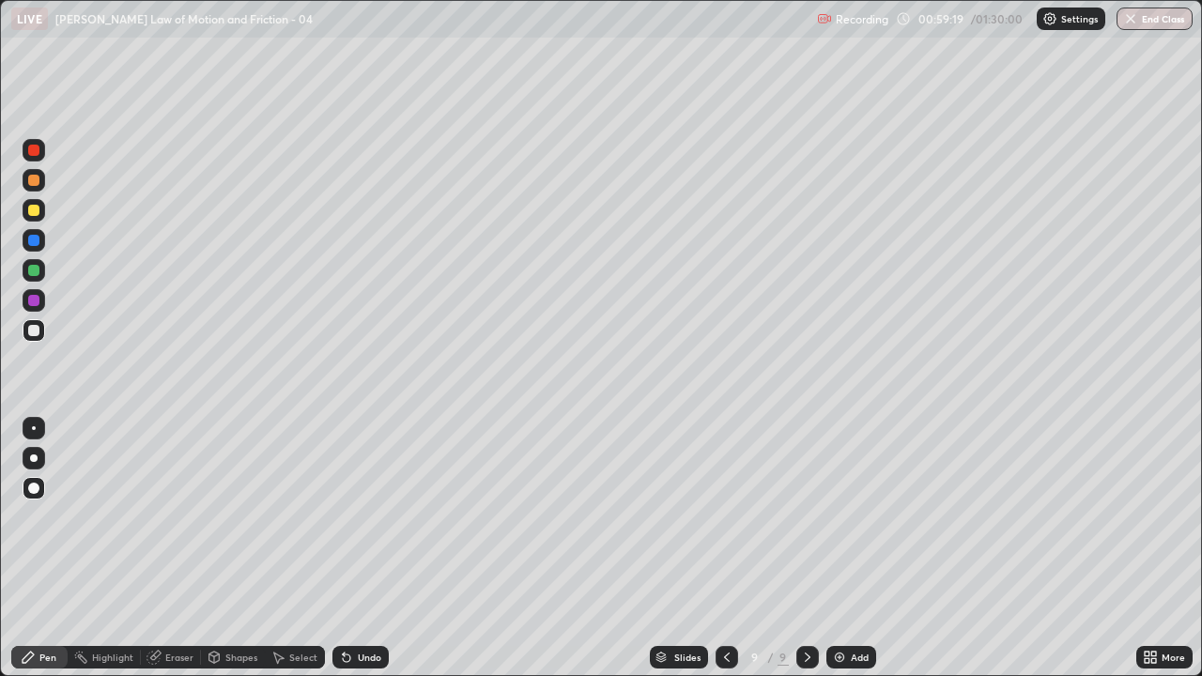
click at [36, 295] on div at bounding box center [33, 300] width 11 height 11
click at [837, 548] on img at bounding box center [839, 657] width 15 height 15
click at [724, 548] on icon at bounding box center [725, 657] width 15 height 15
click at [34, 331] on div at bounding box center [33, 330] width 11 height 11
click at [805, 548] on icon at bounding box center [807, 657] width 15 height 15
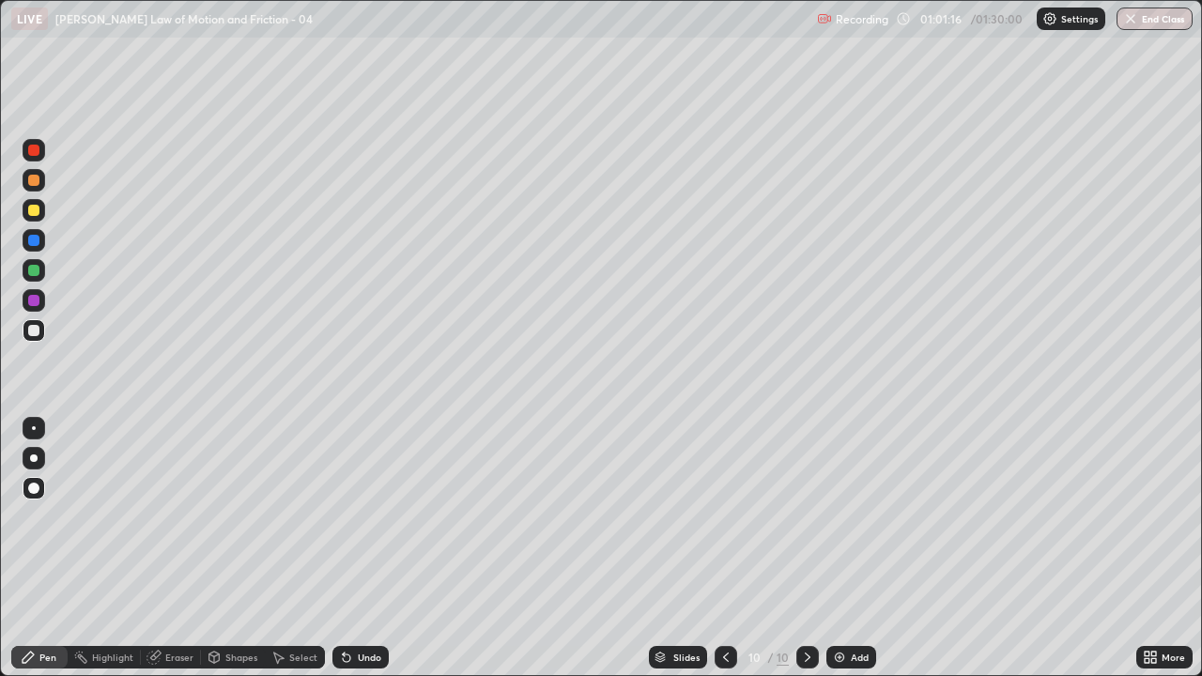
click at [353, 548] on div "Undo" at bounding box center [360, 657] width 56 height 23
click at [36, 322] on div at bounding box center [34, 330] width 23 height 23
click at [41, 297] on div at bounding box center [34, 300] width 23 height 23
click at [182, 548] on div "Eraser" at bounding box center [171, 657] width 60 height 23
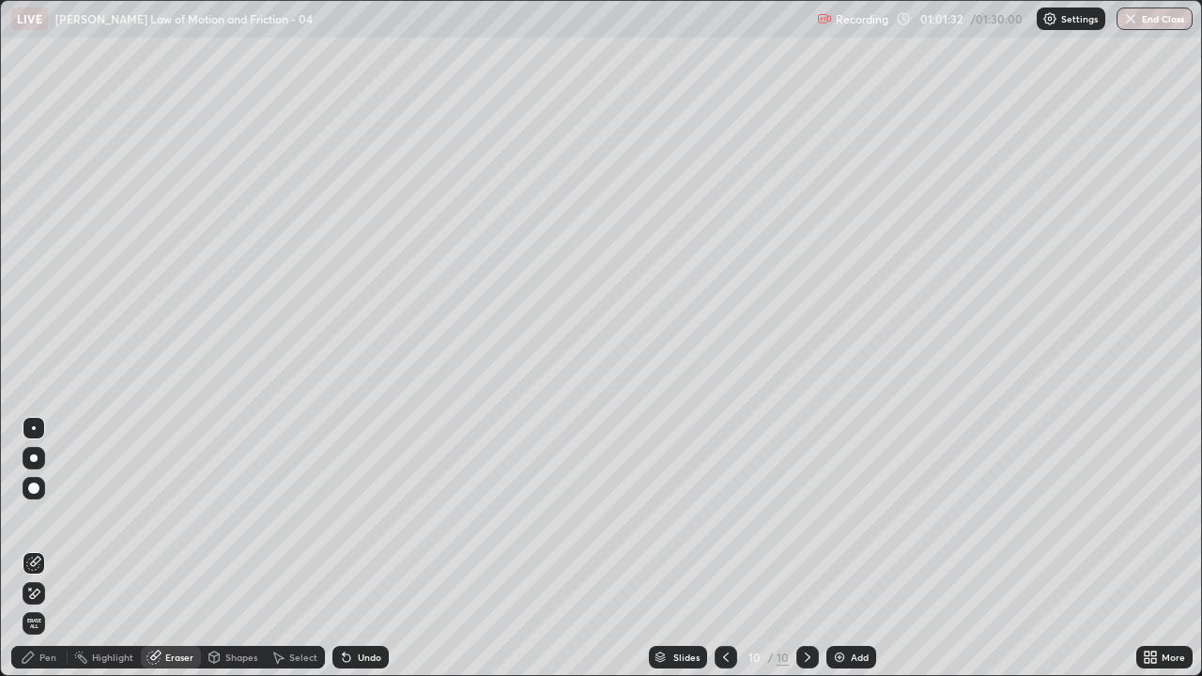
click at [48, 548] on div "Pen" at bounding box center [47, 656] width 17 height 9
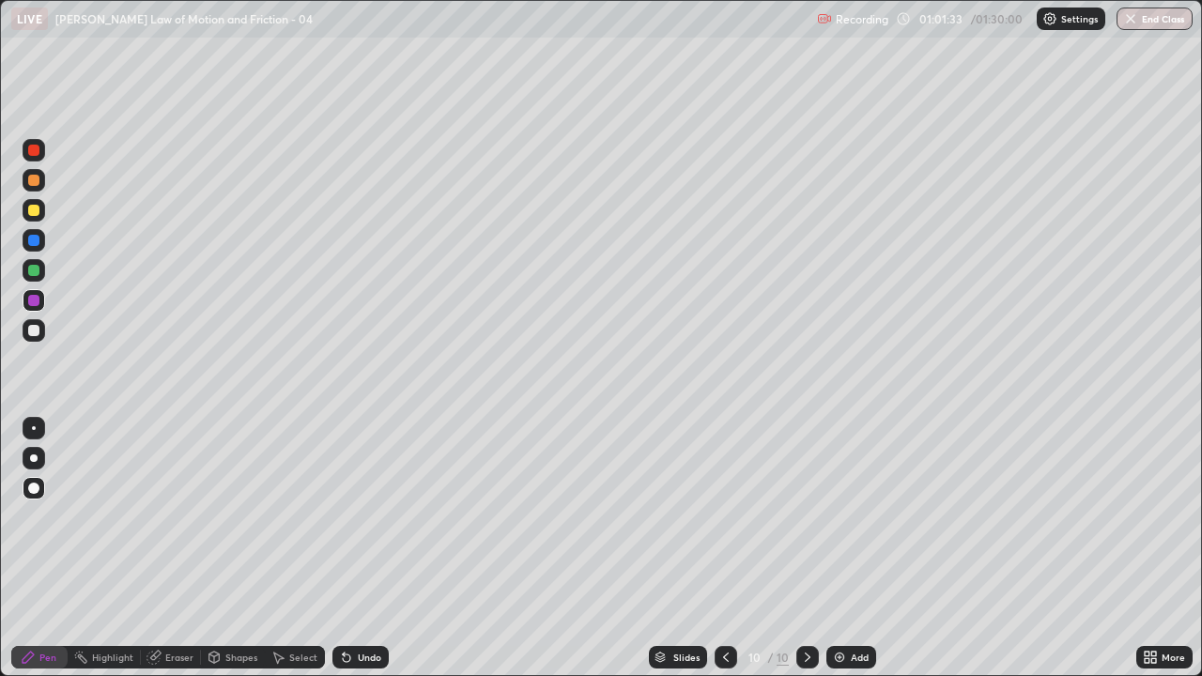
click at [36, 331] on div at bounding box center [33, 330] width 11 height 11
click at [34, 329] on div at bounding box center [33, 330] width 11 height 11
click at [38, 329] on div at bounding box center [33, 330] width 11 height 11
click at [842, 548] on img at bounding box center [839, 657] width 15 height 15
click at [42, 336] on div at bounding box center [34, 330] width 23 height 23
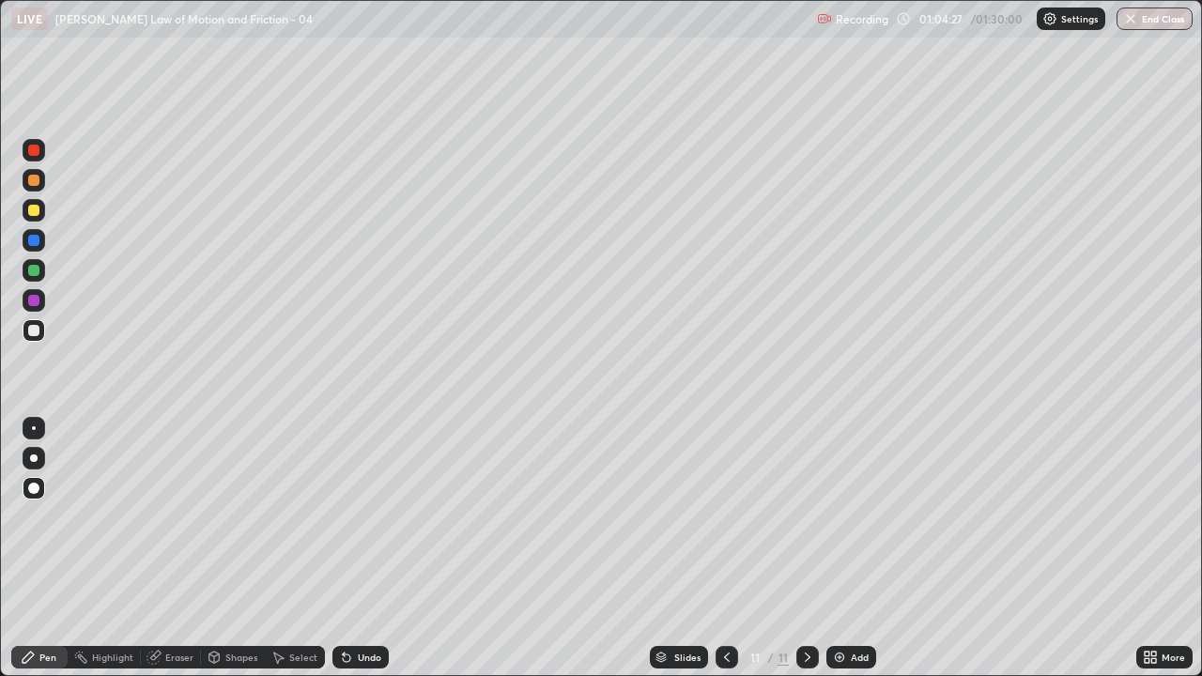
click at [364, 548] on div "Undo" at bounding box center [369, 656] width 23 height 9
click at [360, 548] on div "Undo" at bounding box center [369, 656] width 23 height 9
click at [359, 548] on div "Undo" at bounding box center [369, 656] width 23 height 9
click at [32, 270] on div at bounding box center [33, 270] width 11 height 11
click at [175, 548] on div "Eraser" at bounding box center [179, 656] width 28 height 9
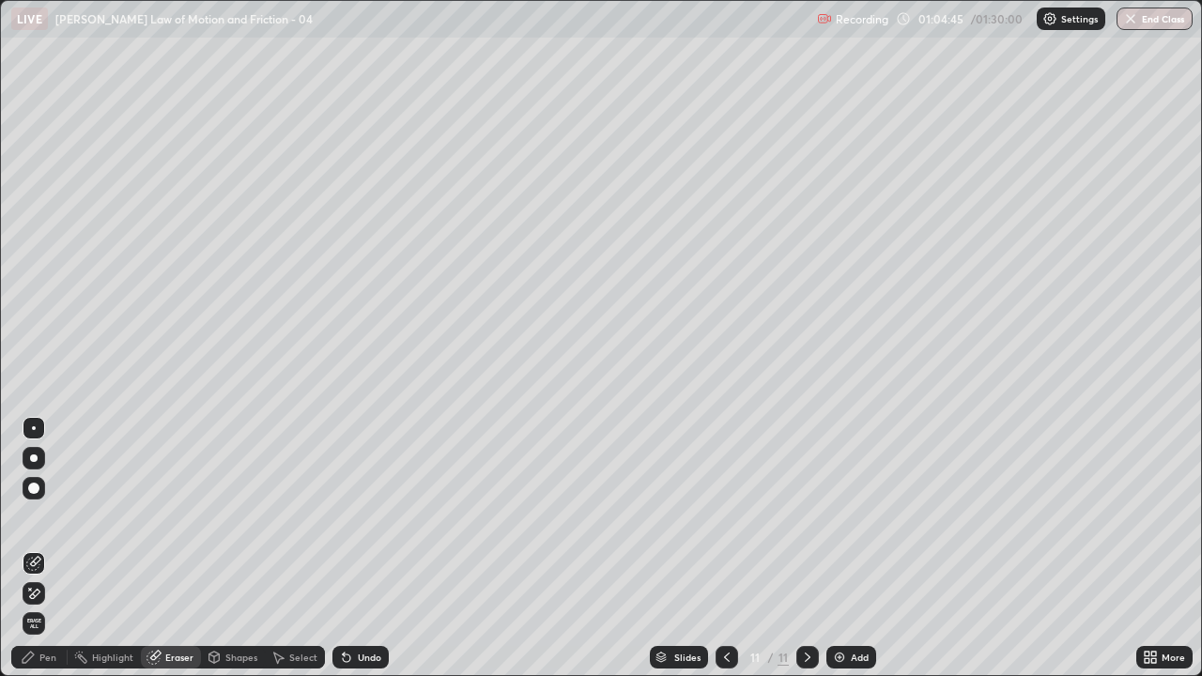
click at [29, 548] on div "Pen" at bounding box center [39, 657] width 56 height 23
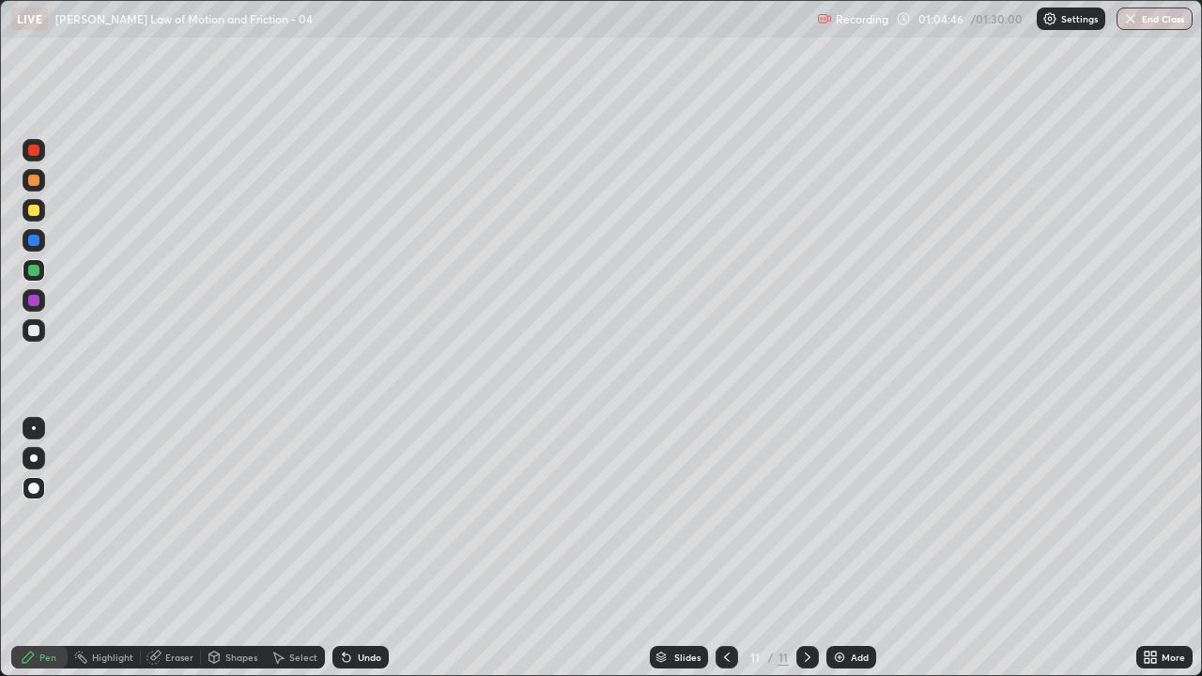
click at [36, 328] on div at bounding box center [33, 330] width 11 height 11
click at [35, 300] on div at bounding box center [33, 300] width 11 height 11
click at [35, 270] on div at bounding box center [33, 270] width 11 height 11
click at [852, 548] on div "Add" at bounding box center [859, 656] width 18 height 9
click at [36, 335] on div at bounding box center [33, 330] width 11 height 11
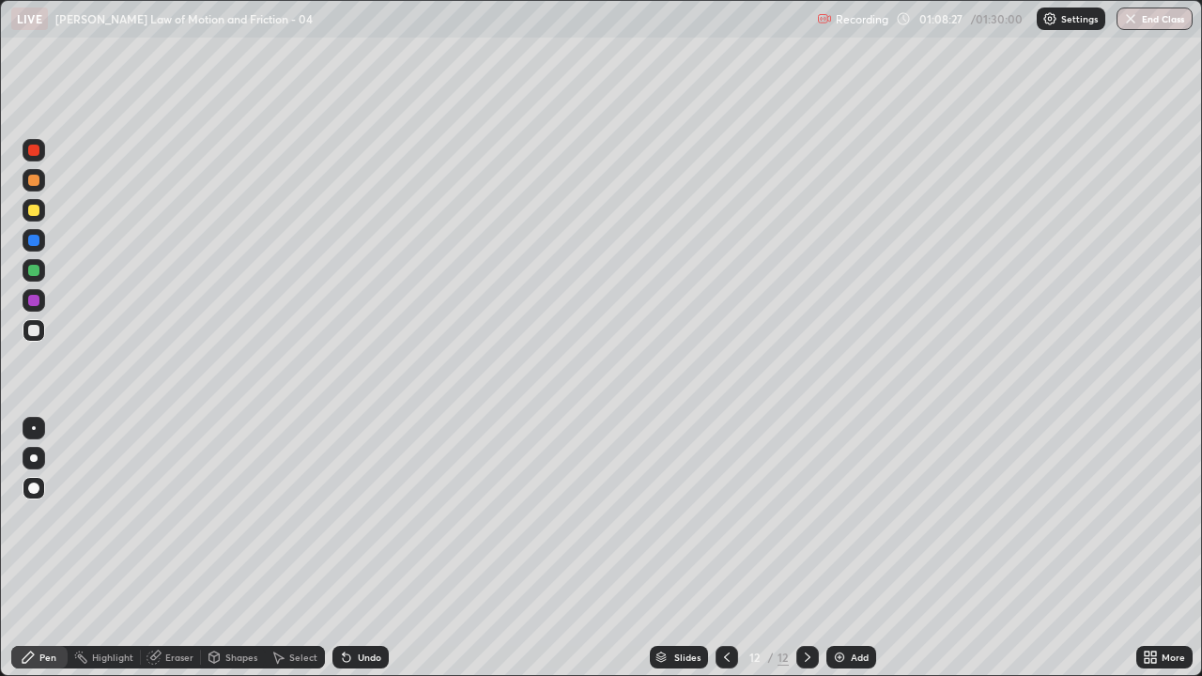
click at [366, 548] on div "Undo" at bounding box center [369, 656] width 23 height 9
click at [368, 548] on div "Undo" at bounding box center [369, 656] width 23 height 9
click at [369, 548] on div "Undo" at bounding box center [369, 656] width 23 height 9
click at [371, 548] on div "Undo" at bounding box center [369, 656] width 23 height 9
click at [36, 271] on div at bounding box center [33, 270] width 11 height 11
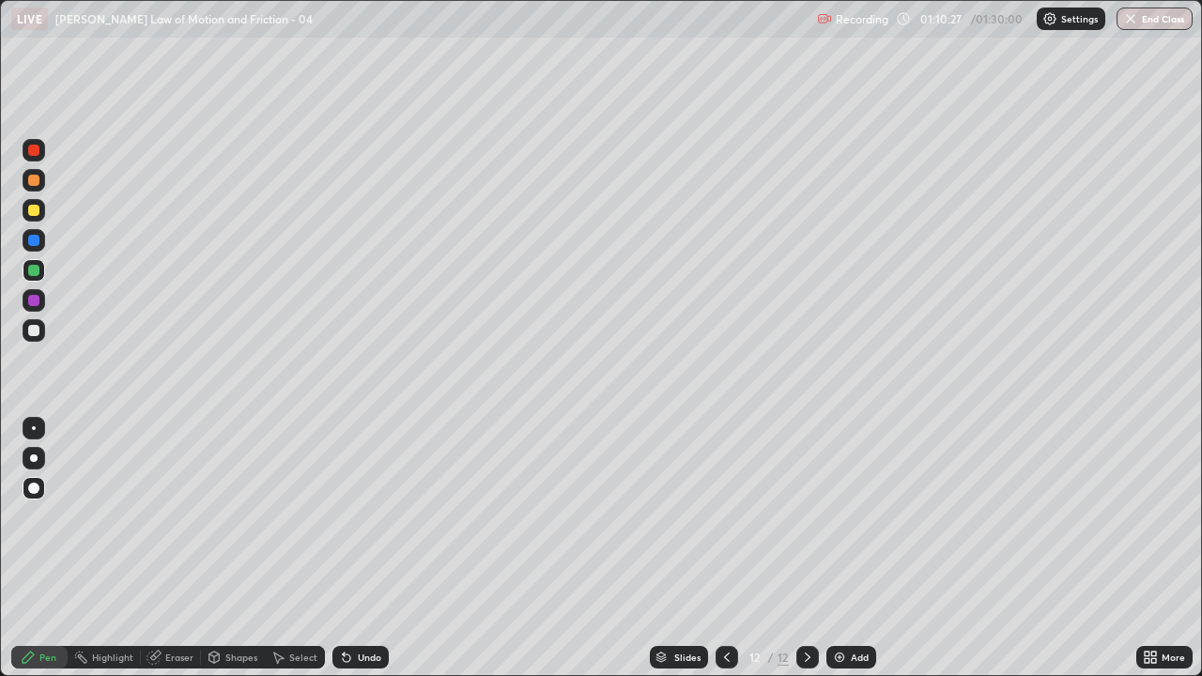
click at [362, 548] on div "Undo" at bounding box center [369, 656] width 23 height 9
click at [37, 328] on div at bounding box center [33, 330] width 11 height 11
click at [36, 328] on div at bounding box center [33, 330] width 11 height 11
click at [382, 548] on div "Undo" at bounding box center [360, 657] width 56 height 23
click at [377, 548] on div "Undo" at bounding box center [369, 656] width 23 height 9
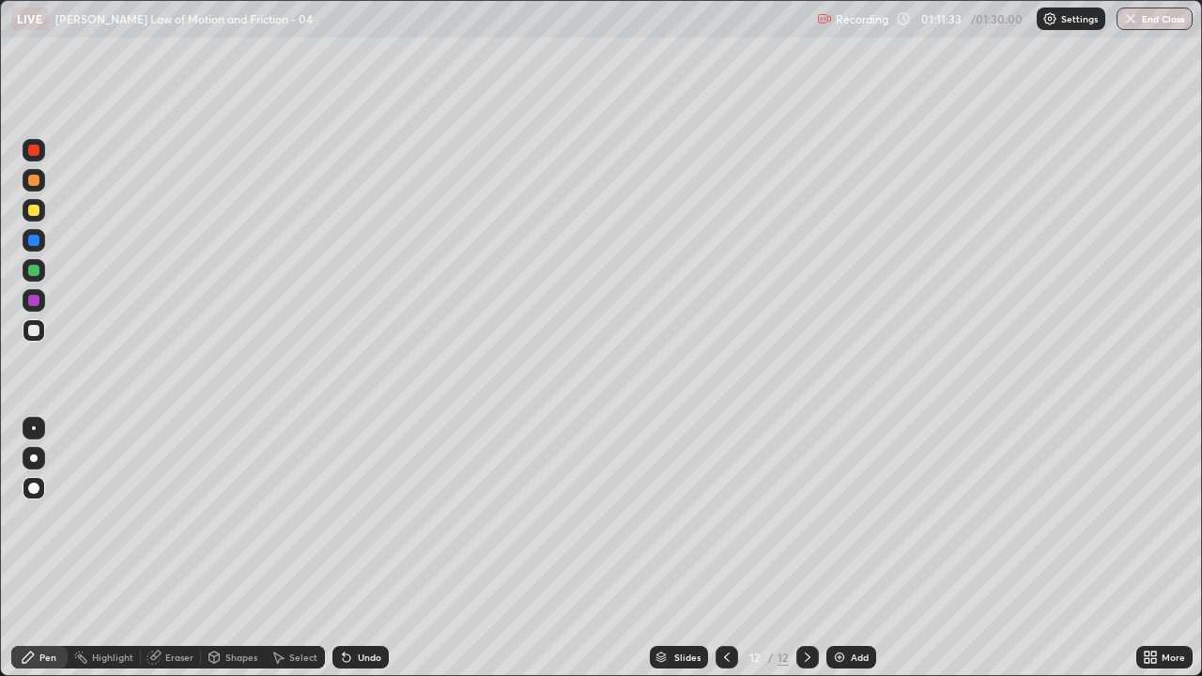
click at [376, 548] on div "Undo" at bounding box center [369, 656] width 23 height 9
click at [378, 548] on div "Undo" at bounding box center [369, 656] width 23 height 9
click at [851, 548] on div "Add" at bounding box center [859, 656] width 18 height 9
click at [36, 329] on div at bounding box center [33, 330] width 11 height 11
click at [37, 239] on div at bounding box center [33, 240] width 11 height 11
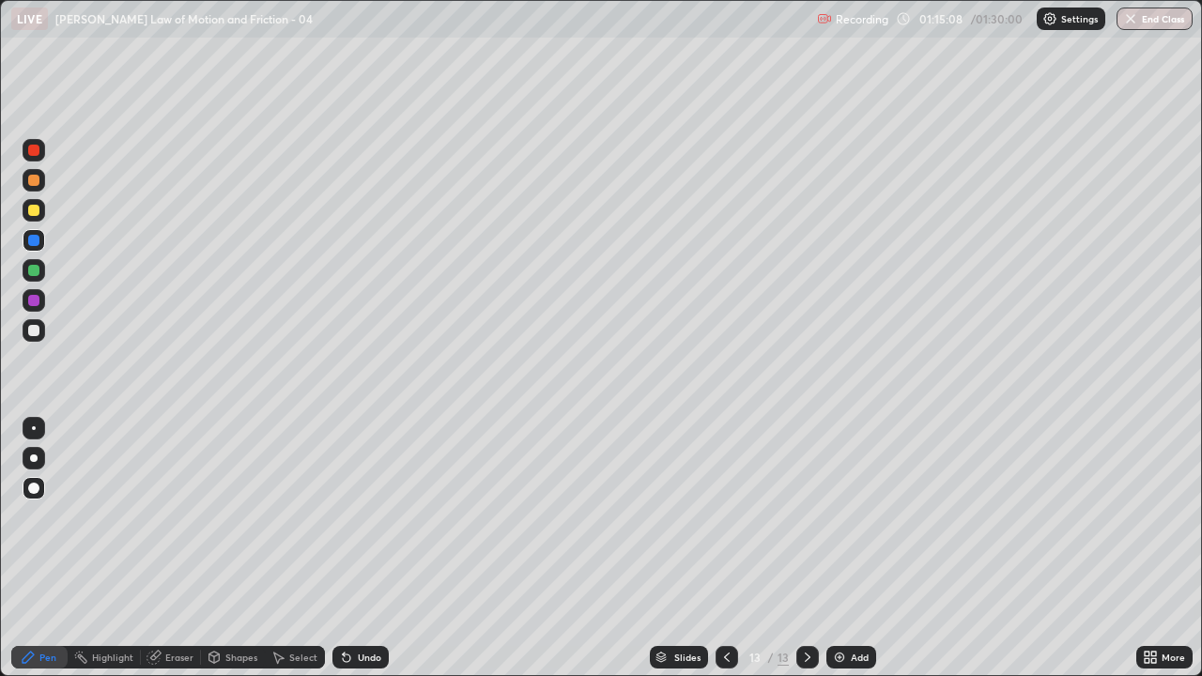
click at [363, 548] on div "Undo" at bounding box center [360, 657] width 56 height 23
click at [36, 208] on div at bounding box center [33, 210] width 11 height 11
click at [845, 548] on div "Add" at bounding box center [851, 657] width 50 height 23
click at [35, 330] on div at bounding box center [33, 330] width 11 height 11
click at [36, 272] on div at bounding box center [33, 270] width 11 height 11
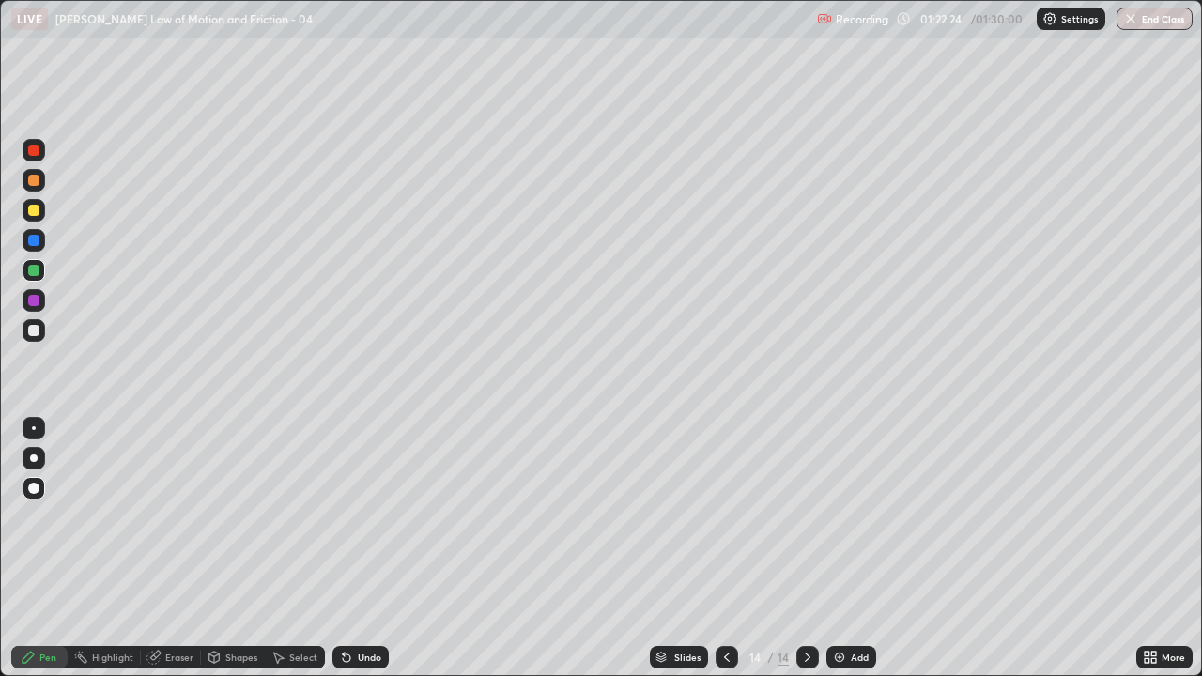
click at [1160, 16] on button "End Class" at bounding box center [1154, 19] width 76 height 23
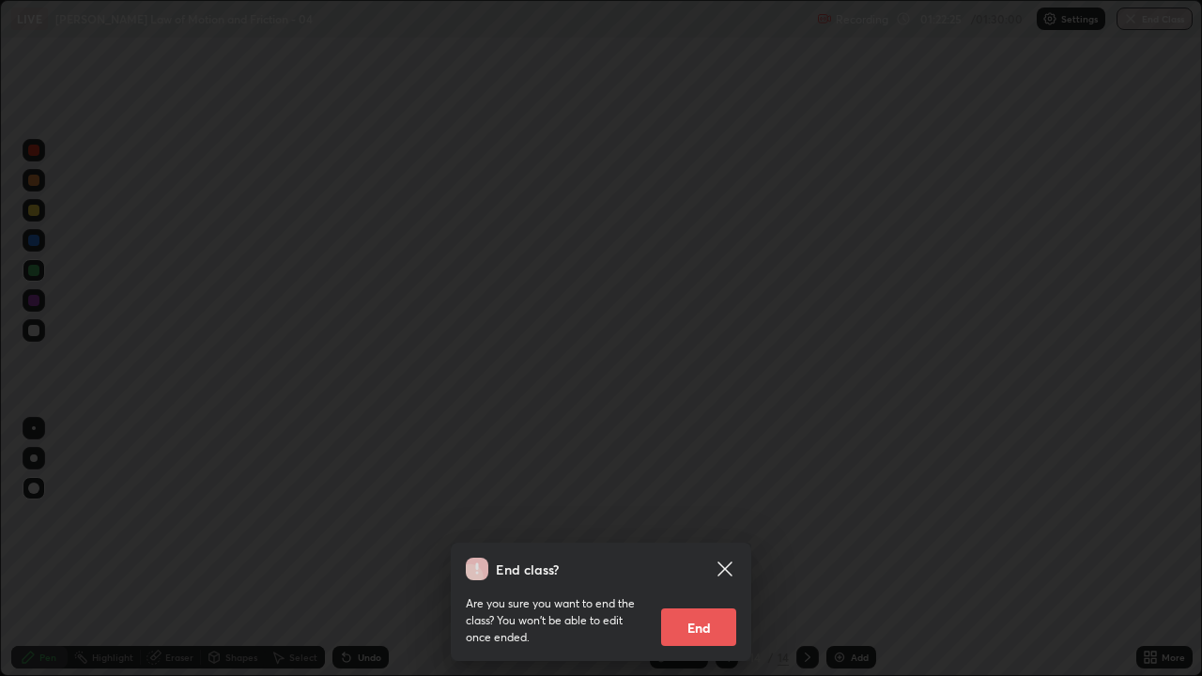
click at [713, 548] on button "End" at bounding box center [698, 627] width 75 height 38
